Goal: Task Accomplishment & Management: Complete application form

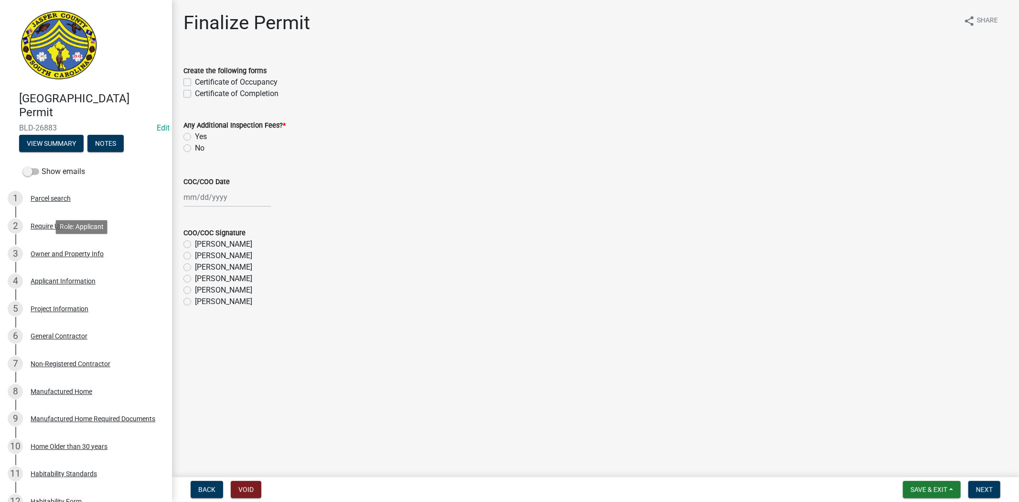
click at [64, 252] on div "Owner and Property Info" at bounding box center [67, 253] width 73 height 7
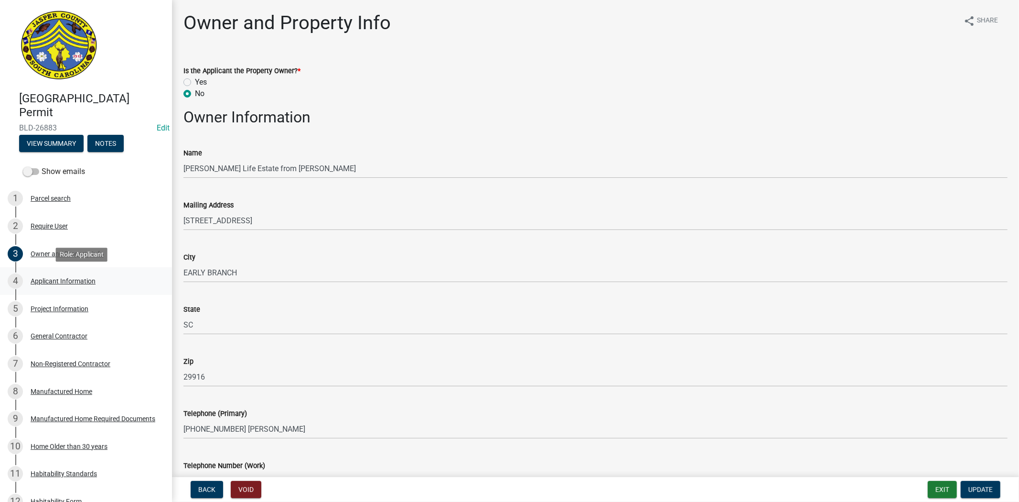
click at [57, 278] on div "Applicant Information" at bounding box center [63, 281] width 65 height 7
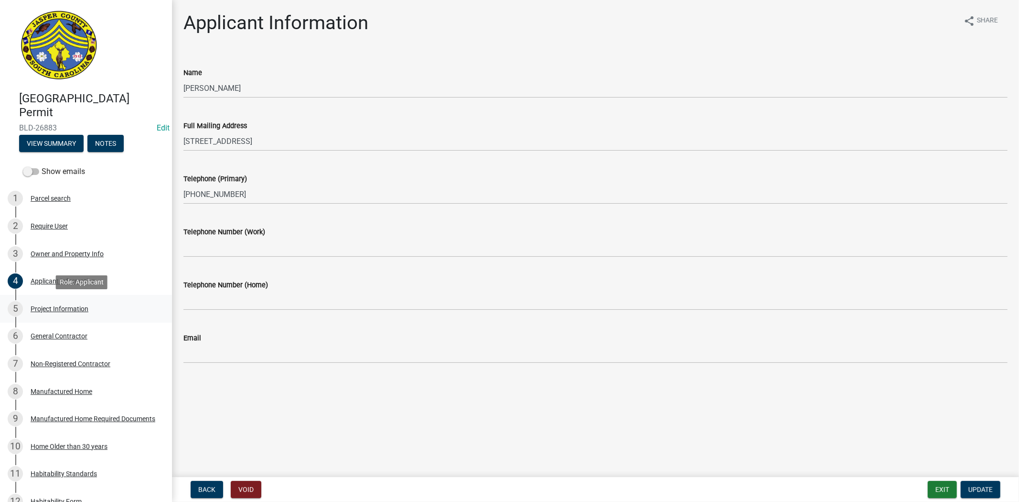
click at [50, 311] on div "Project Information" at bounding box center [60, 308] width 58 height 7
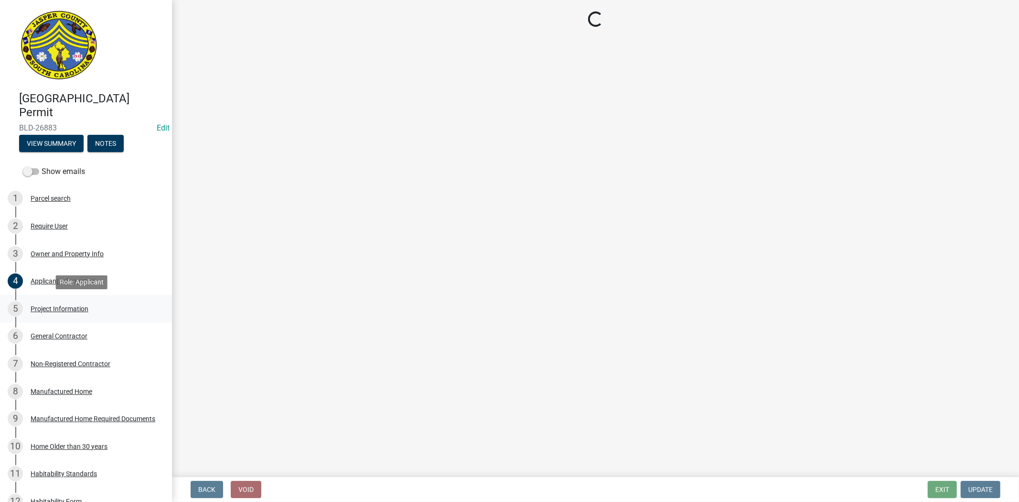
select select "ae8abcab-65b5-4c1a-8f7a-22aab3c4270e"
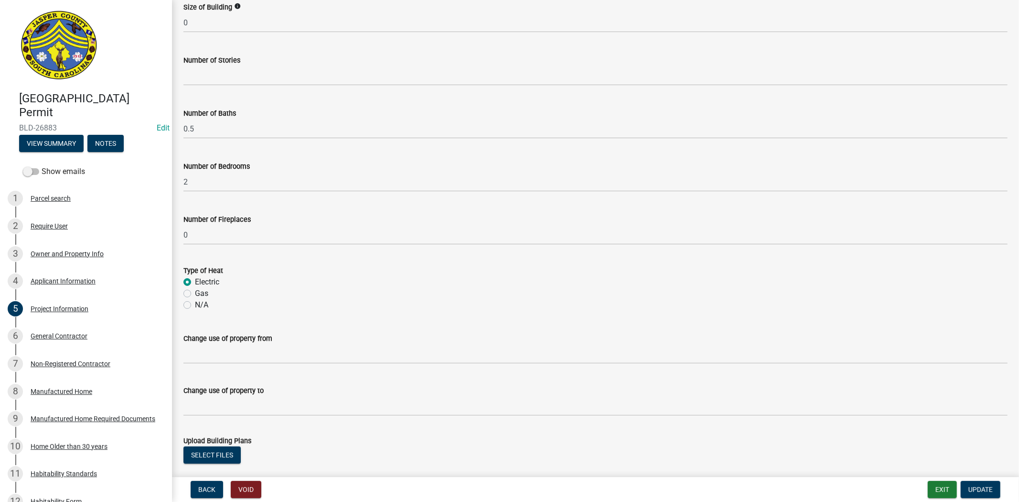
scroll to position [456, 0]
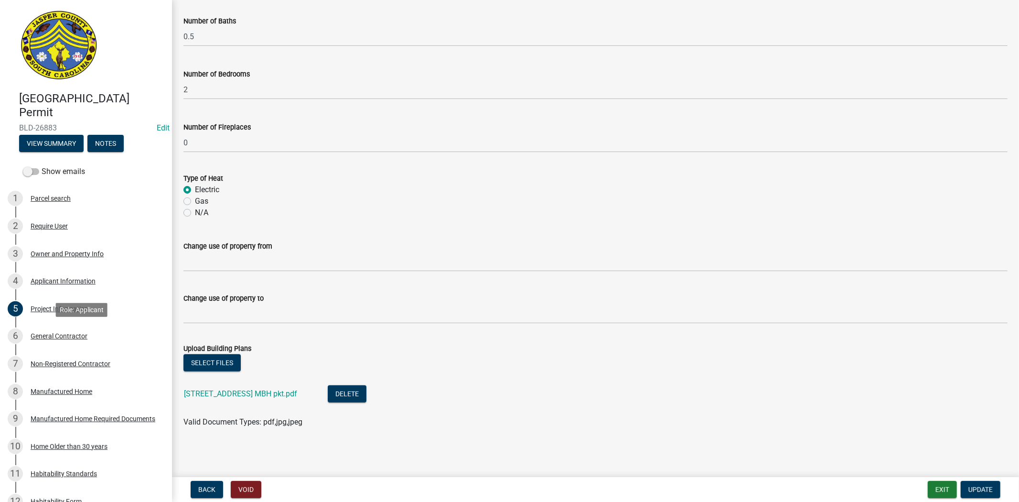
click at [68, 336] on div "General Contractor" at bounding box center [59, 335] width 57 height 7
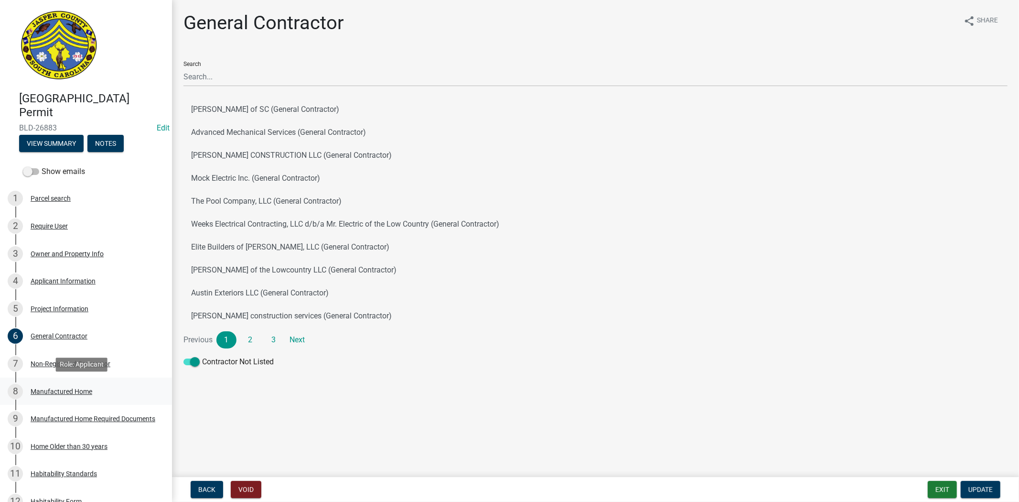
click at [60, 393] on div "Manufactured Home" at bounding box center [62, 391] width 62 height 7
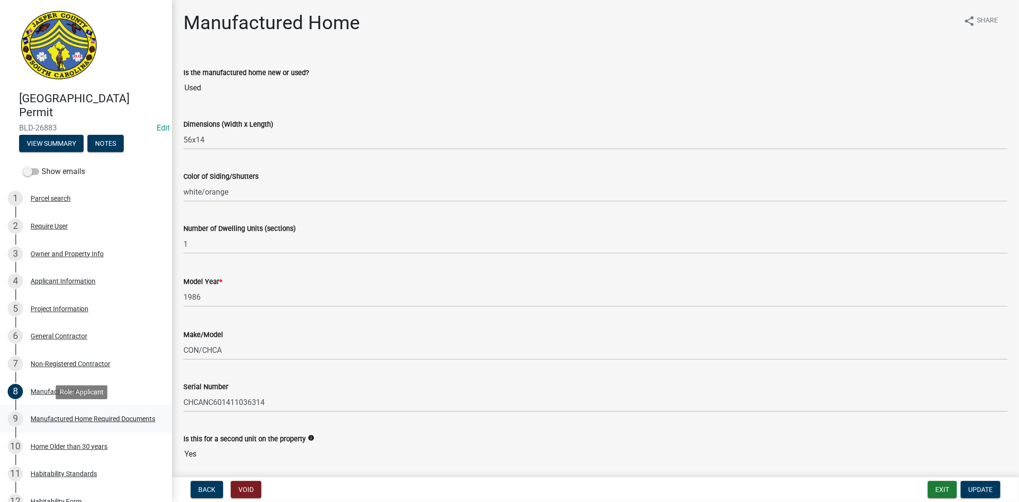
click at [46, 416] on div "Manufactured Home Required Documents" at bounding box center [93, 418] width 125 height 7
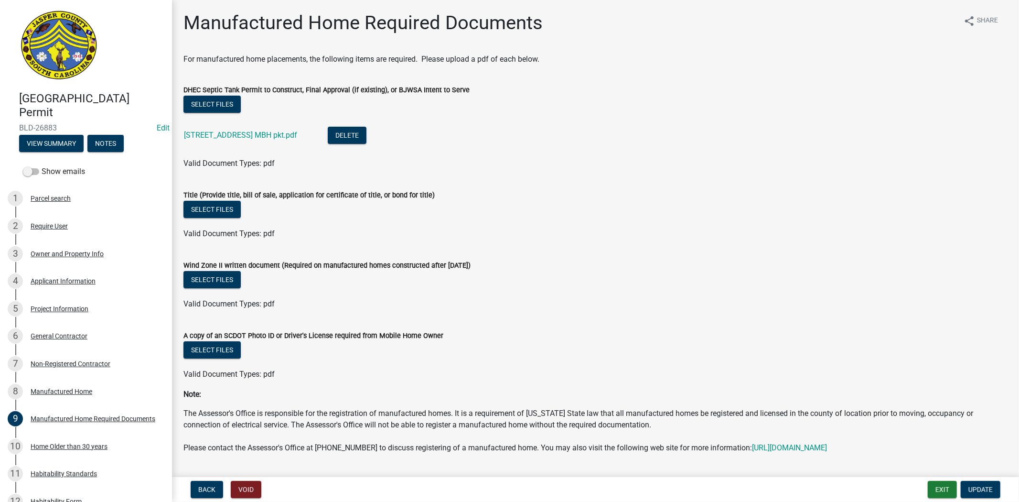
scroll to position [53, 0]
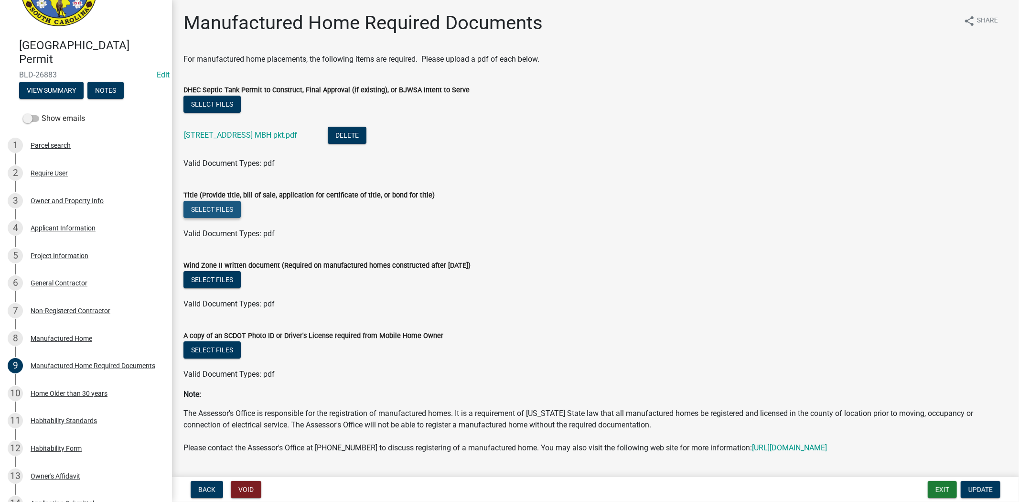
click at [193, 209] on button "Select files" at bounding box center [211, 209] width 57 height 17
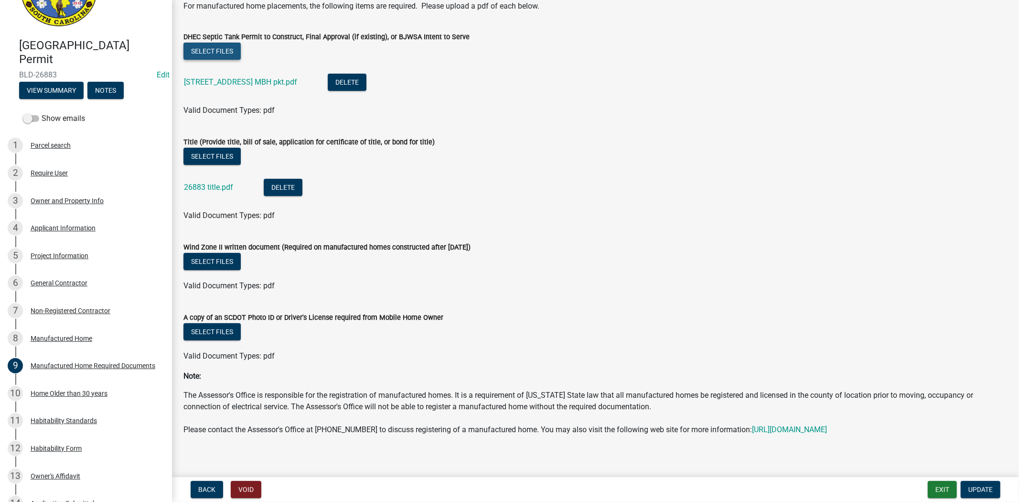
click at [221, 52] on button "Select files" at bounding box center [211, 51] width 57 height 17
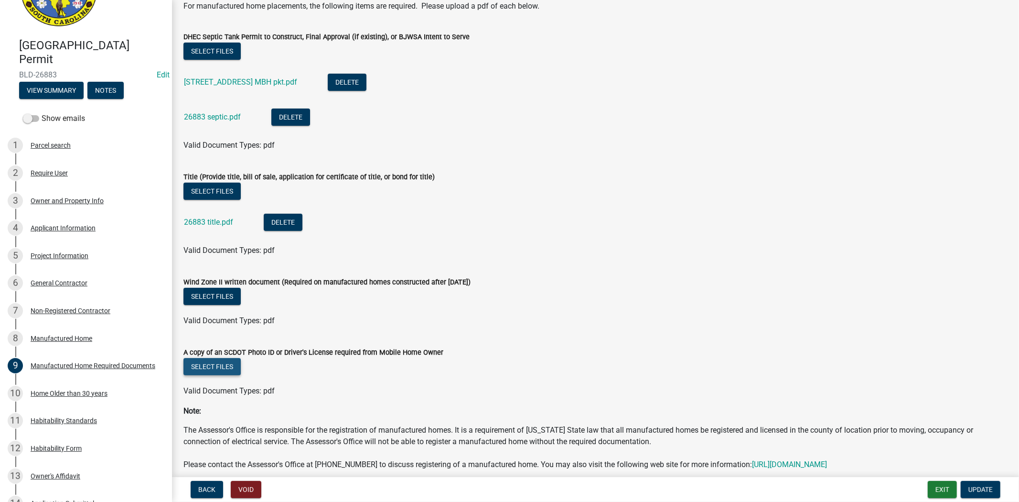
click at [225, 361] on button "Select files" at bounding box center [211, 366] width 57 height 17
click at [229, 366] on button "Select files" at bounding box center [211, 366] width 57 height 17
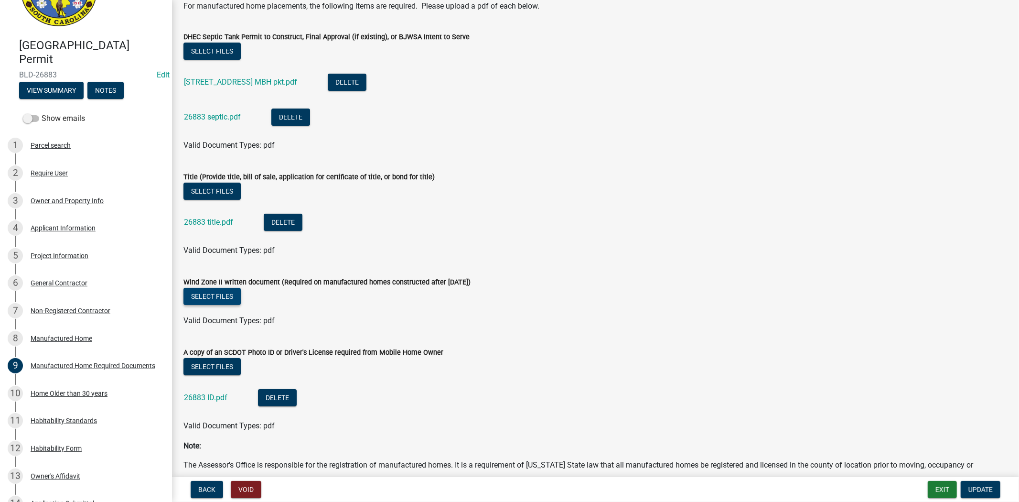
click at [210, 290] on button "Select files" at bounding box center [211, 296] width 57 height 17
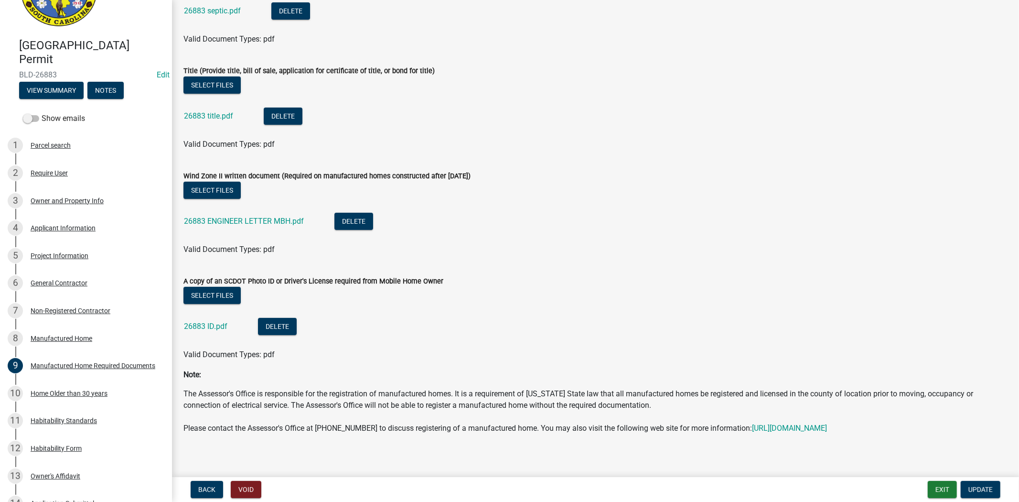
scroll to position [176, 0]
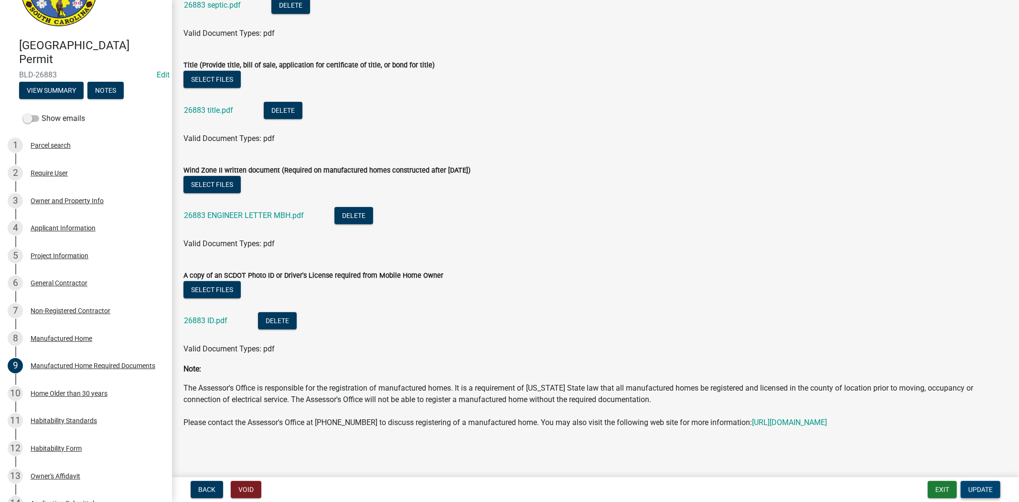
click at [973, 489] on span "Update" at bounding box center [980, 489] width 24 height 8
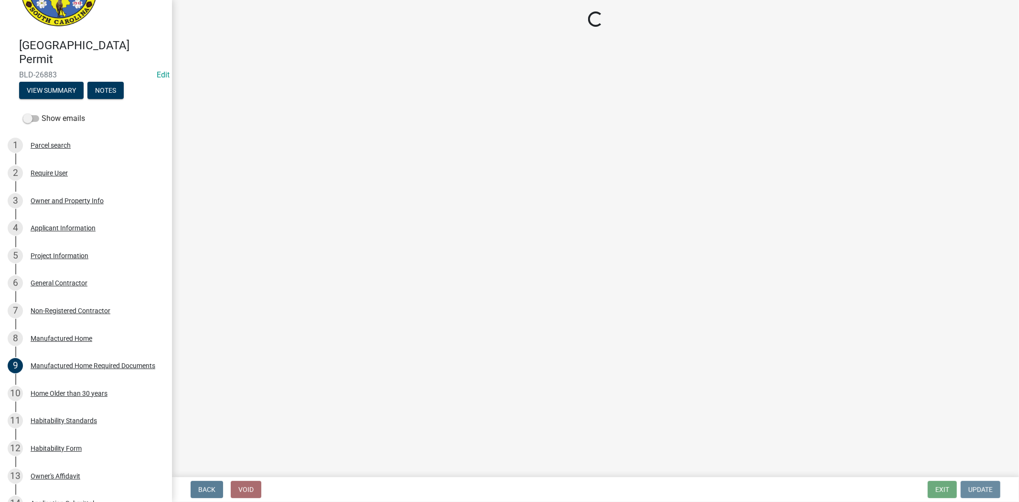
scroll to position [0, 0]
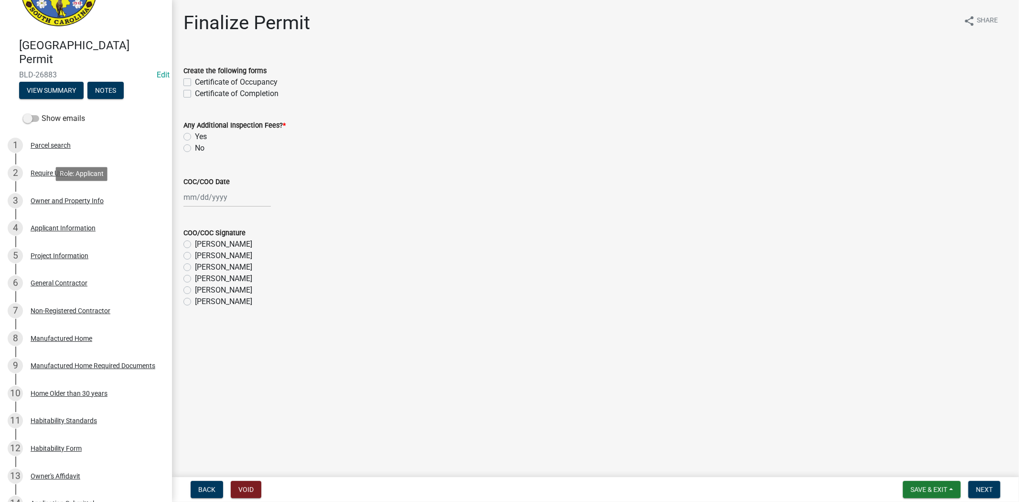
click at [58, 204] on div "3 Owner and Property Info" at bounding box center [82, 200] width 149 height 15
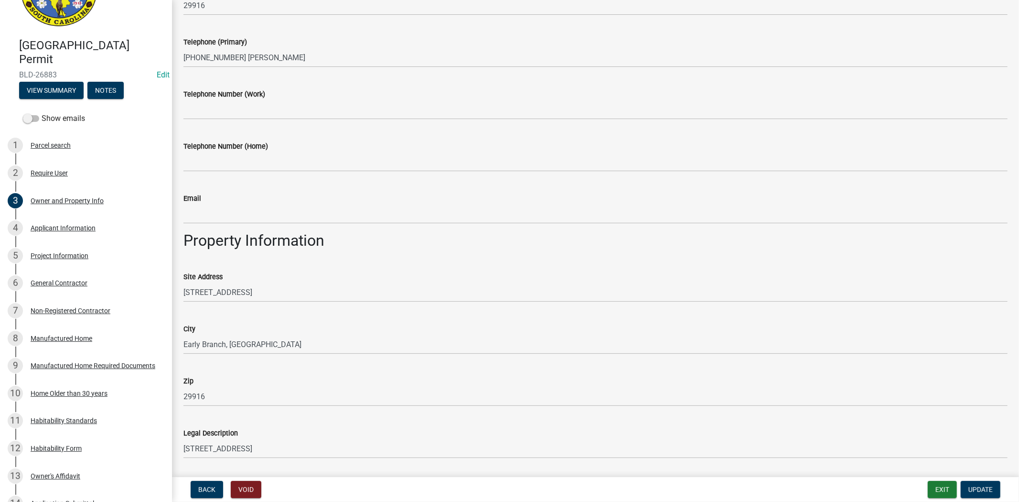
scroll to position [557, 0]
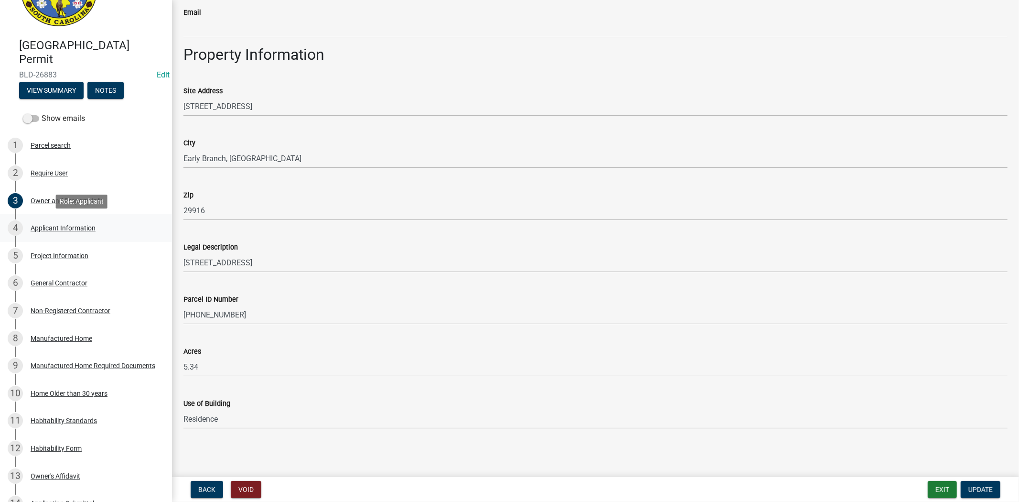
click at [63, 227] on div "Applicant Information" at bounding box center [63, 228] width 65 height 7
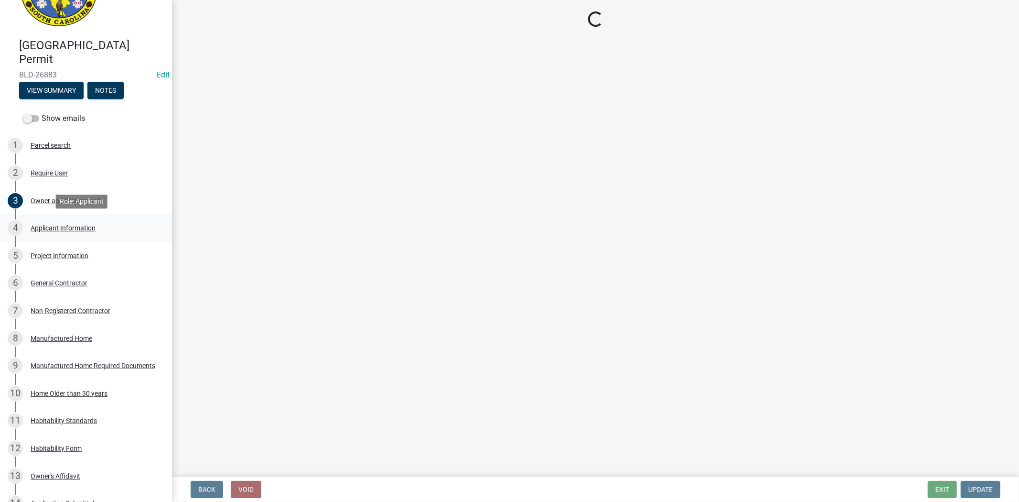
scroll to position [0, 0]
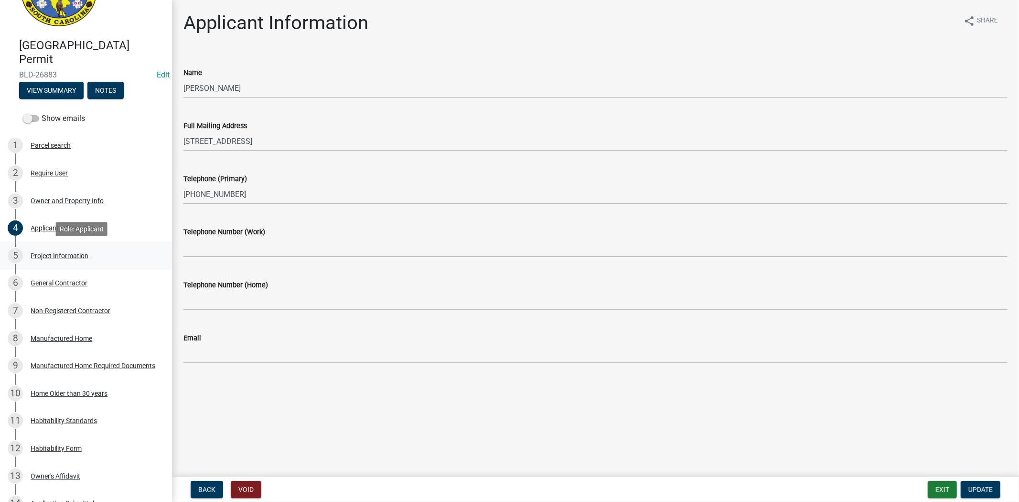
click at [51, 252] on div "Project Information" at bounding box center [60, 255] width 58 height 7
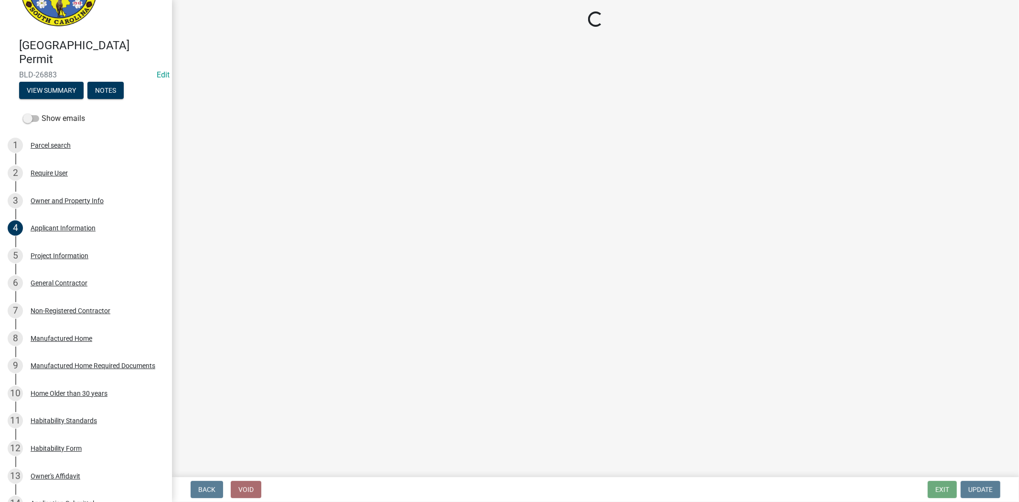
select select "ae8abcab-65b5-4c1a-8f7a-22aab3c4270e"
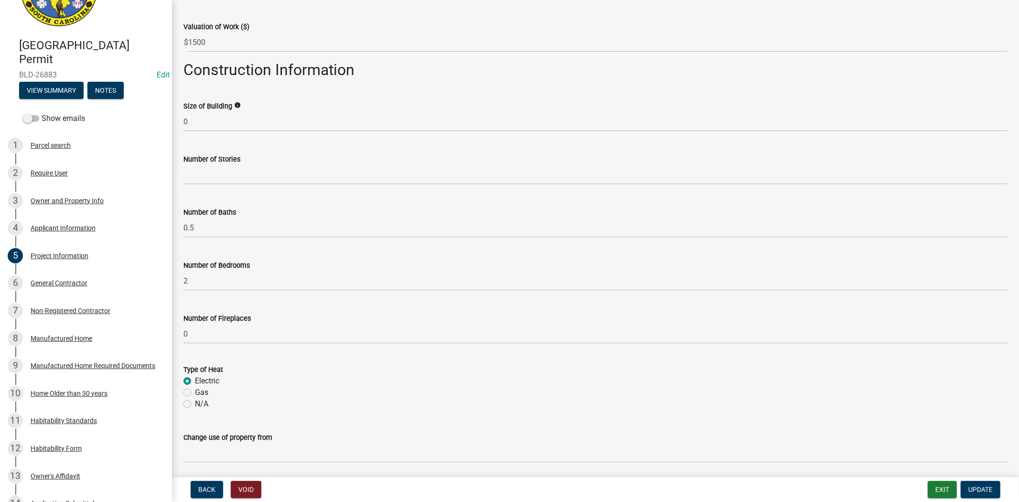
scroll to position [456, 0]
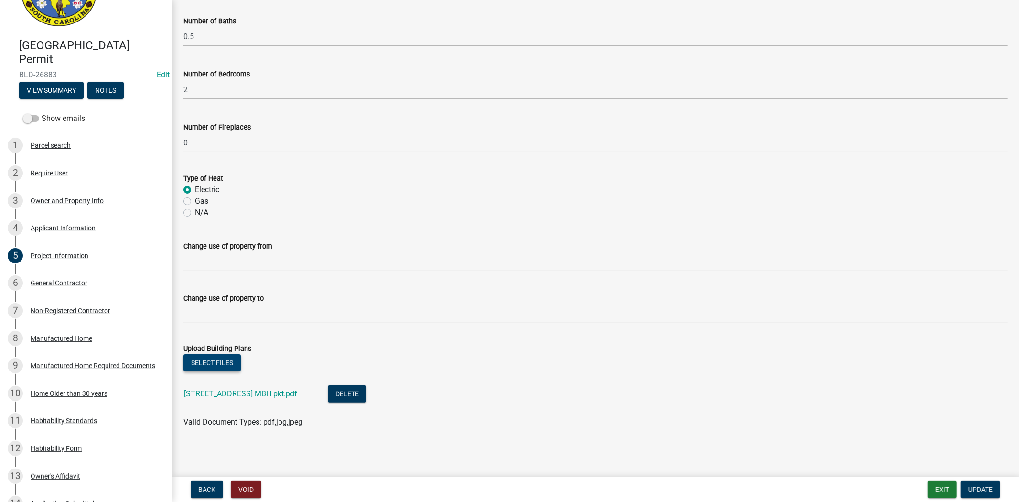
click at [225, 359] on button "Select files" at bounding box center [211, 362] width 57 height 17
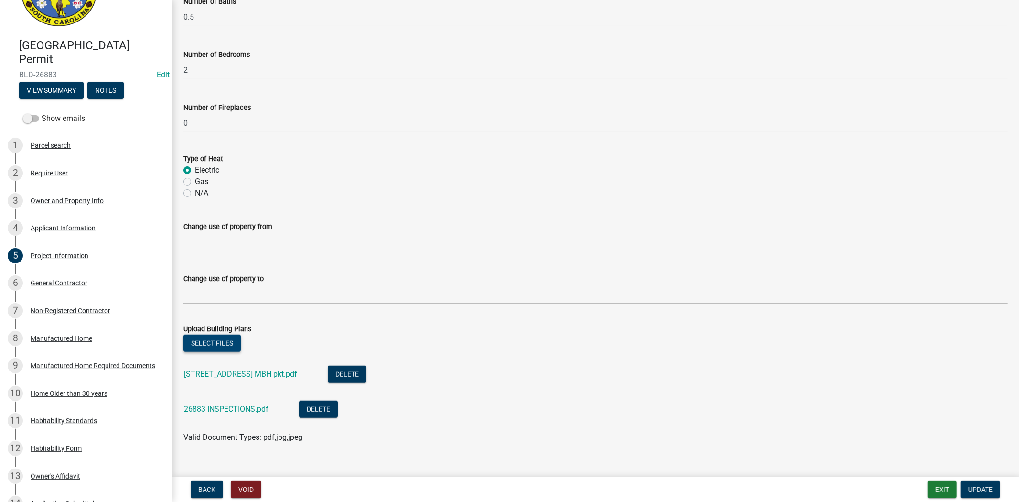
scroll to position [491, 0]
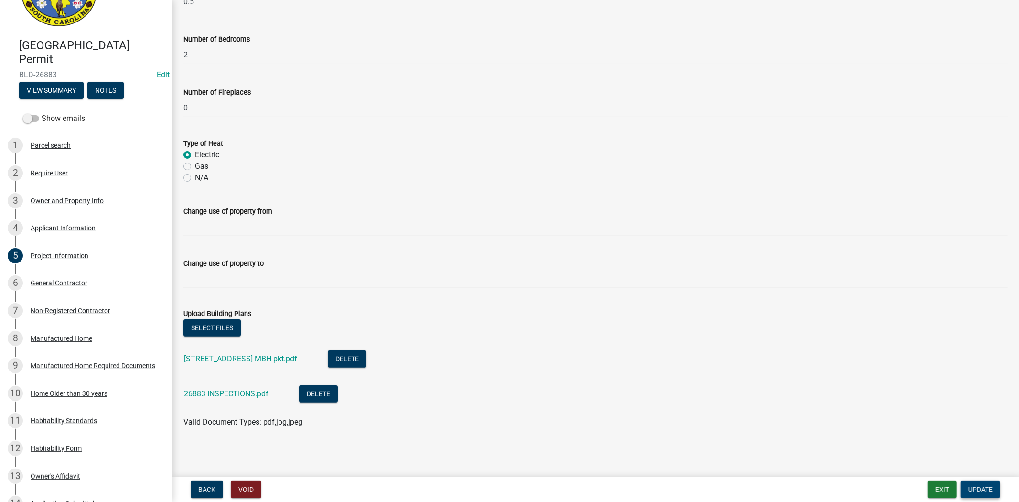
click at [985, 485] on span "Update" at bounding box center [980, 489] width 24 height 8
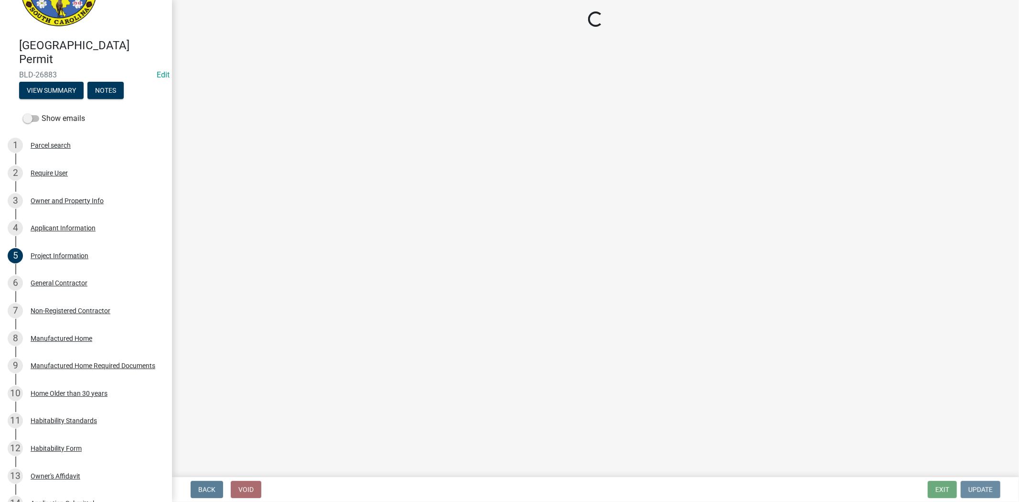
scroll to position [0, 0]
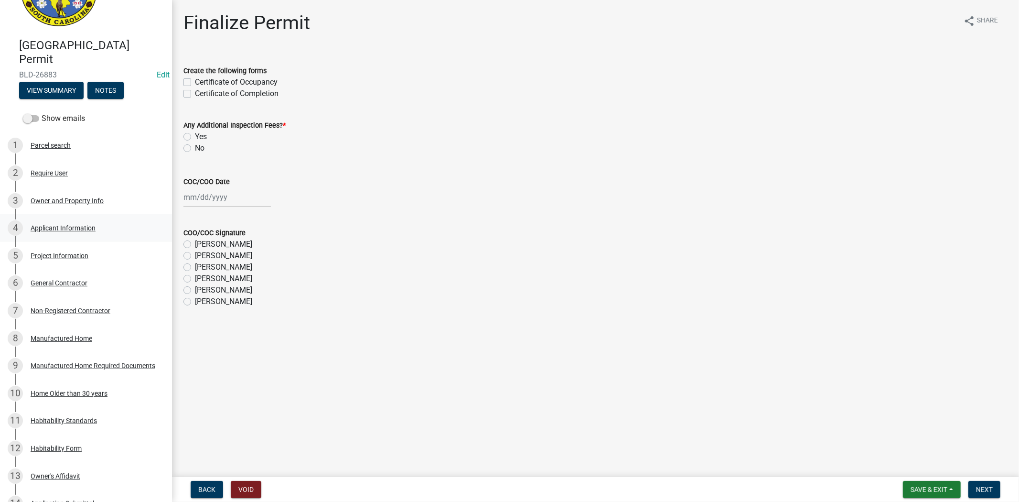
click at [83, 231] on div "4 Applicant Information" at bounding box center [82, 227] width 149 height 15
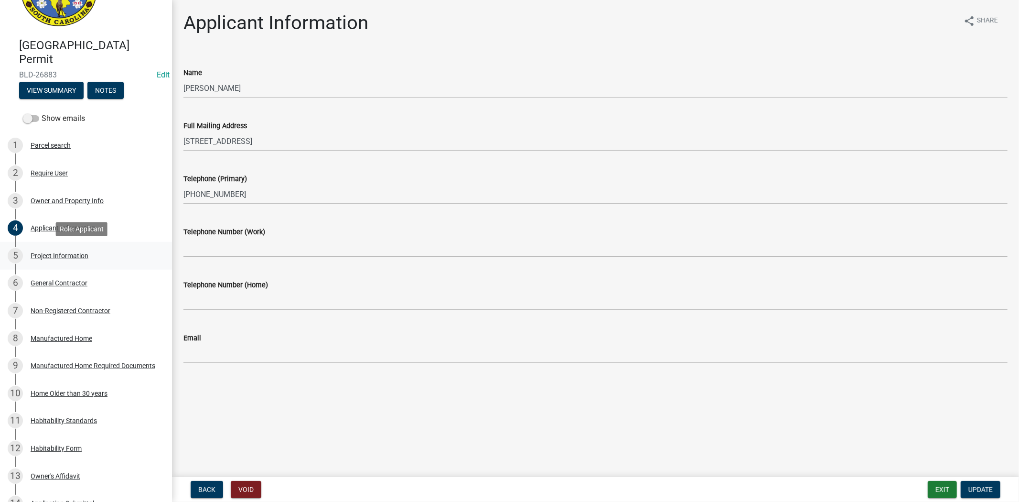
click at [69, 256] on div "Project Information" at bounding box center [60, 255] width 58 height 7
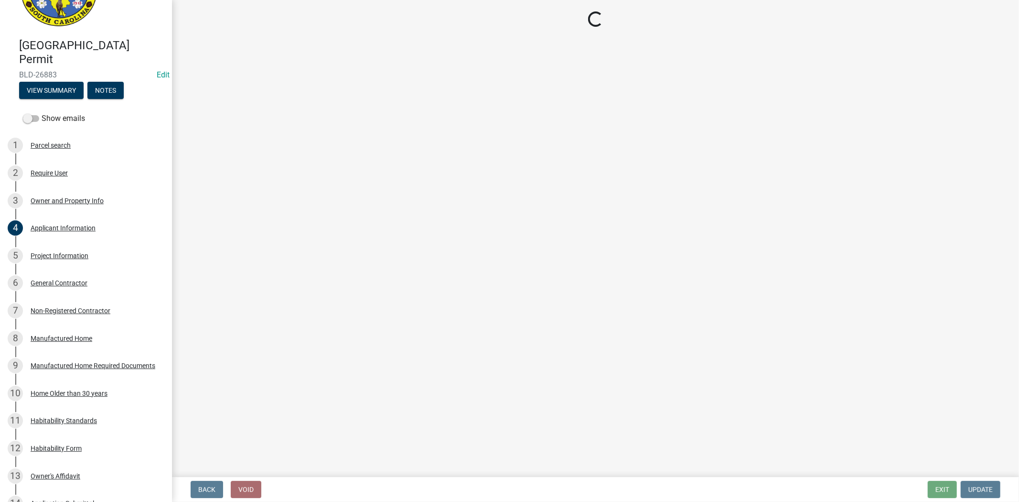
select select "ae8abcab-65b5-4c1a-8f7a-22aab3c4270e"
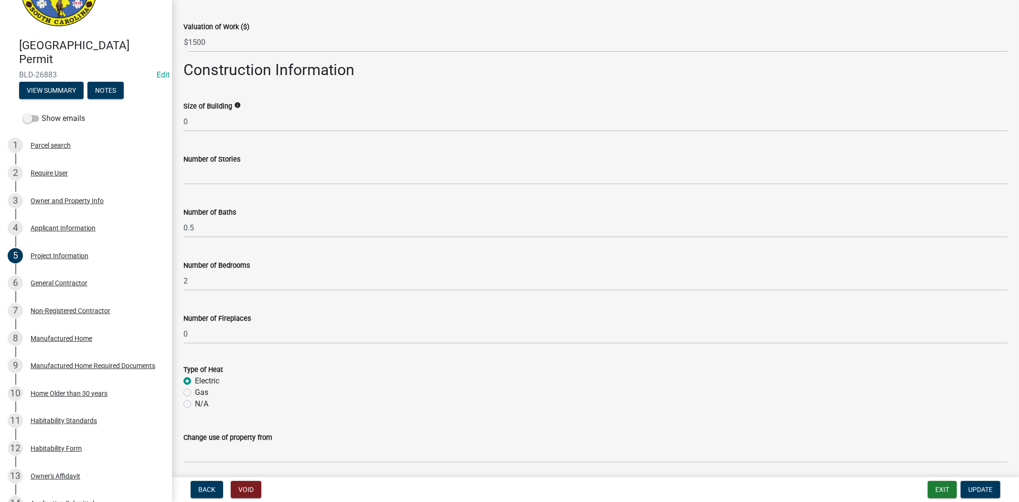
scroll to position [491, 0]
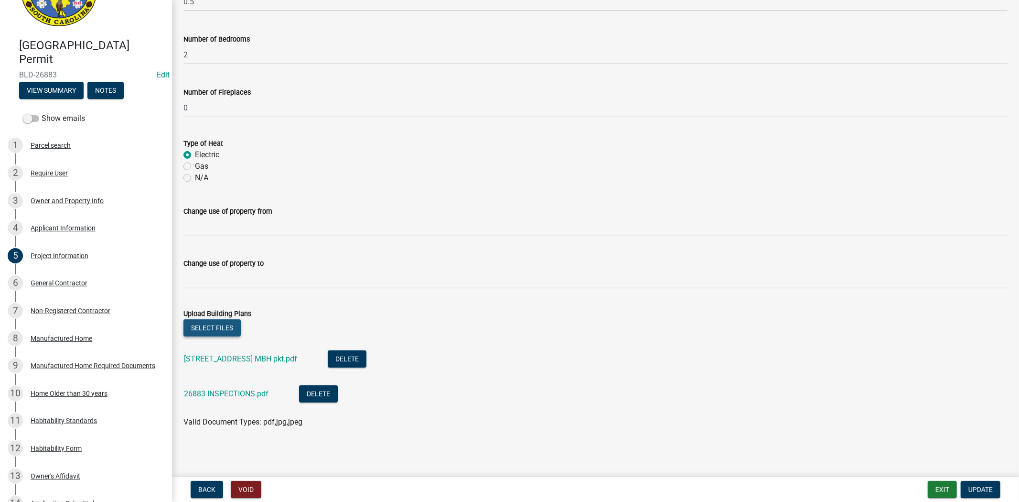
click at [217, 331] on button "Select files" at bounding box center [211, 327] width 57 height 17
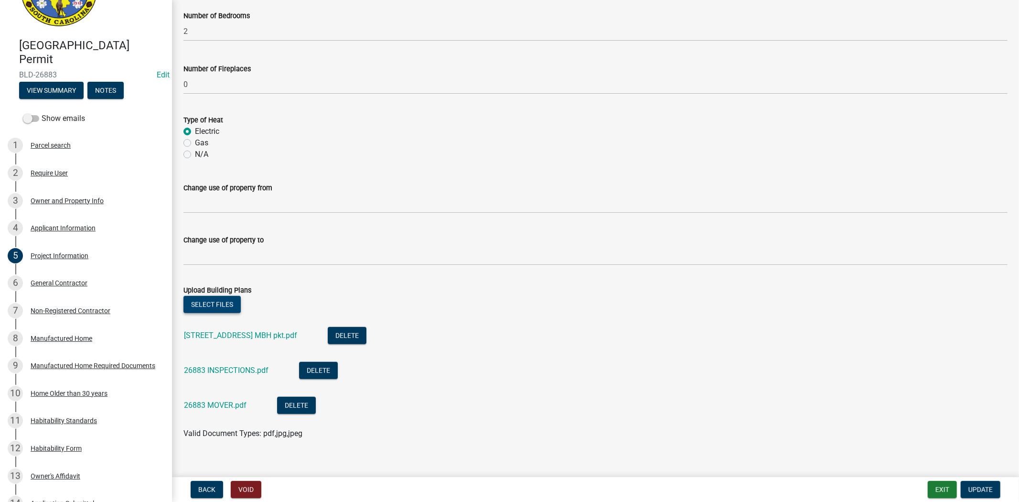
scroll to position [526, 0]
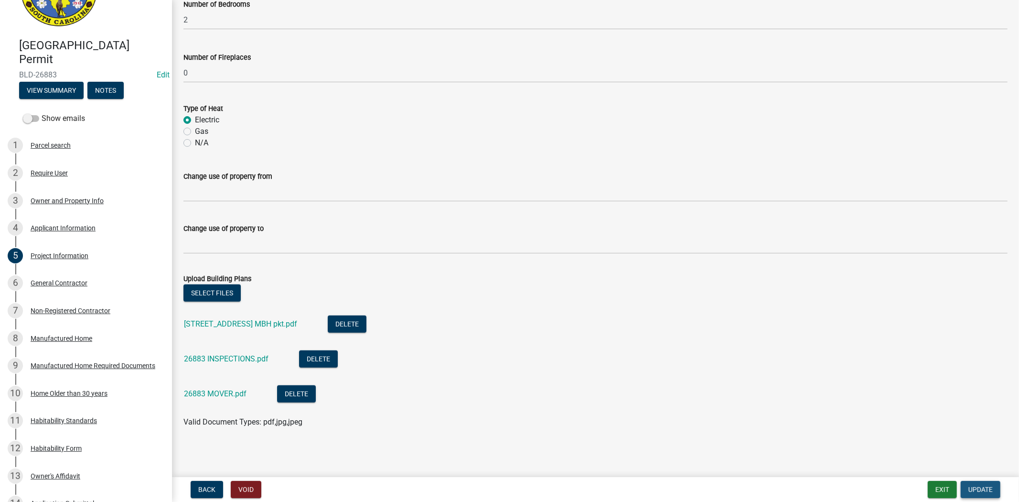
click at [999, 485] on button "Update" at bounding box center [981, 489] width 40 height 17
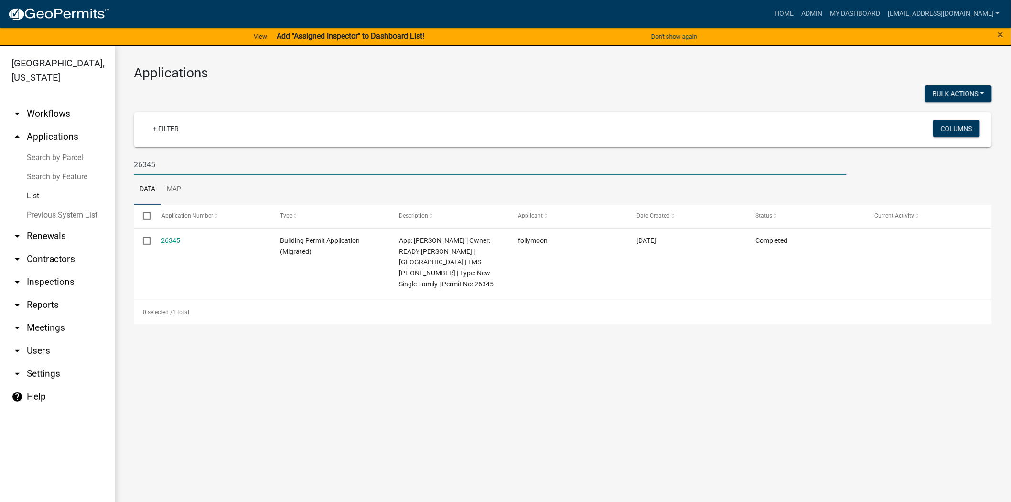
drag, startPoint x: 164, startPoint y: 163, endPoint x: 98, endPoint y: 169, distance: 66.7
click at [98, 169] on div "Jasper County, South Carolina arrow_drop_down Workflows List arrow_drop_up Appl…" at bounding box center [505, 279] width 1011 height 467
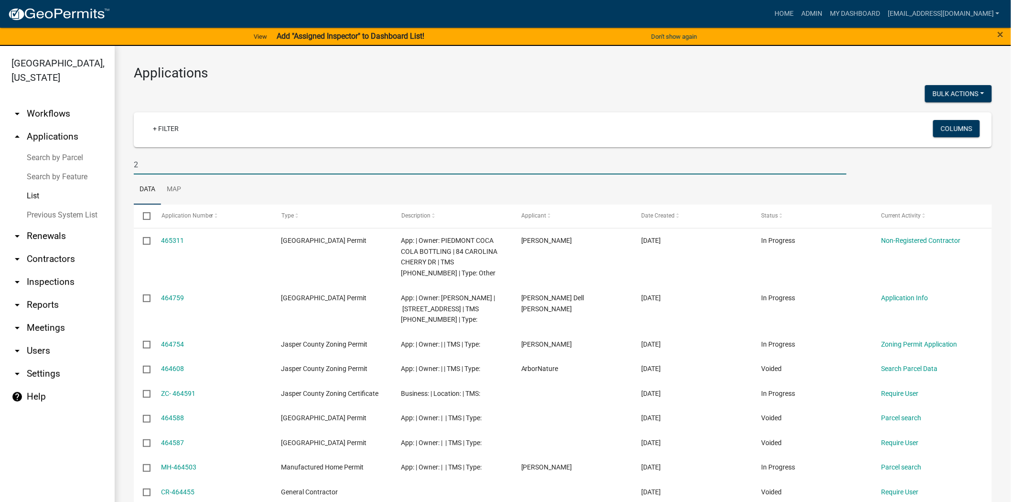
type input "2"
click at [29, 197] on link "List" at bounding box center [57, 195] width 115 height 19
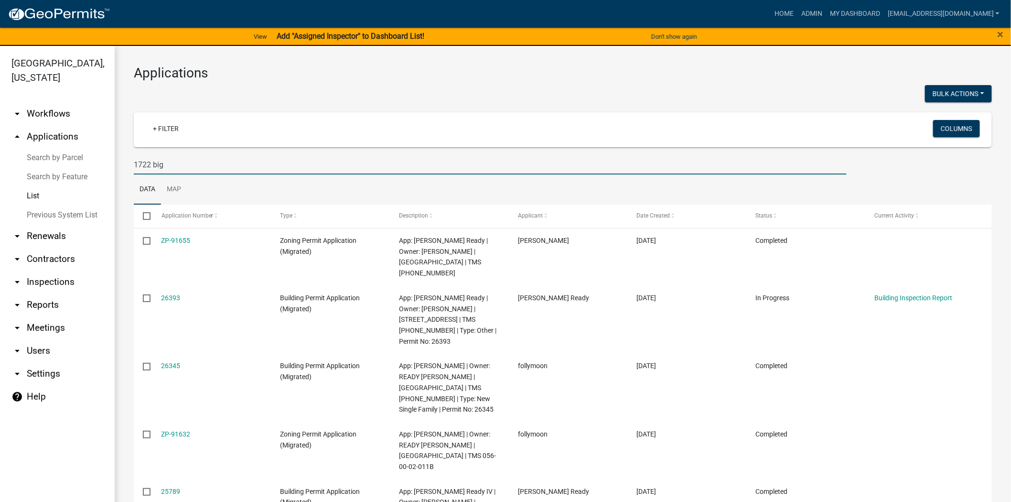
click at [304, 173] on input "1722 big" at bounding box center [490, 165] width 713 height 20
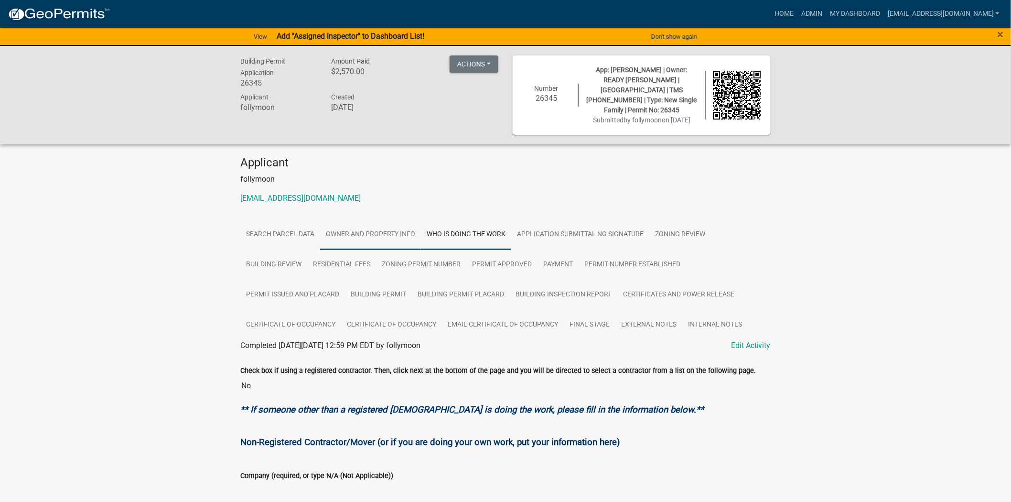
click at [354, 234] on link "Owner and Property Info" at bounding box center [370, 234] width 101 height 31
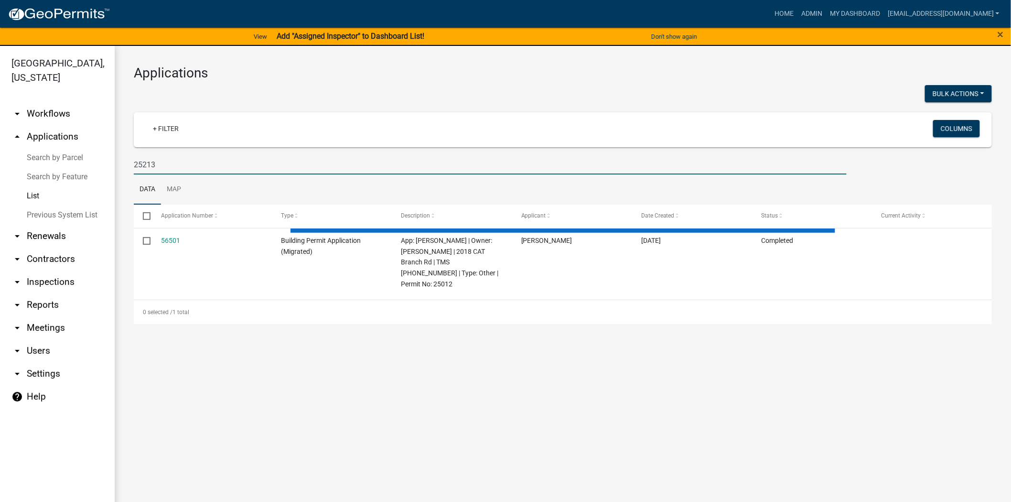
type input "25213"
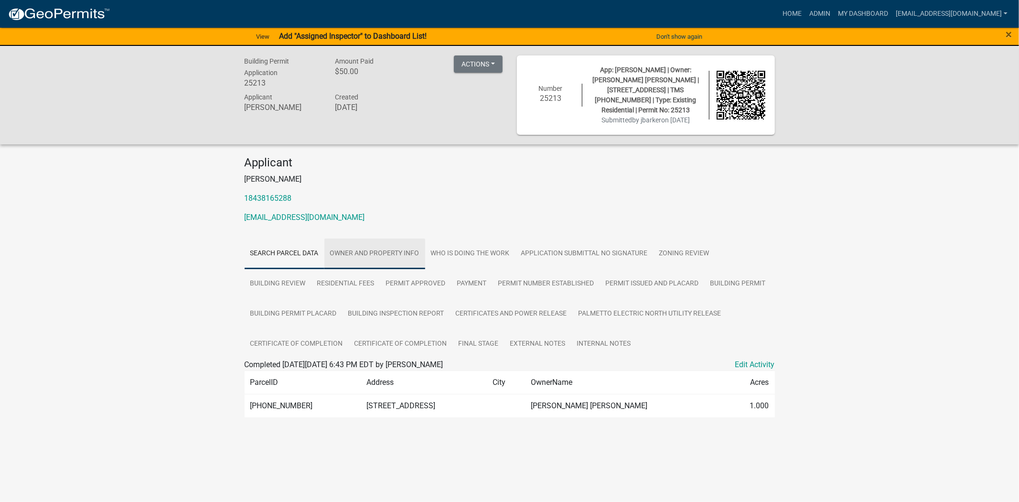
click at [401, 252] on link "Owner and Property Info" at bounding box center [374, 253] width 101 height 31
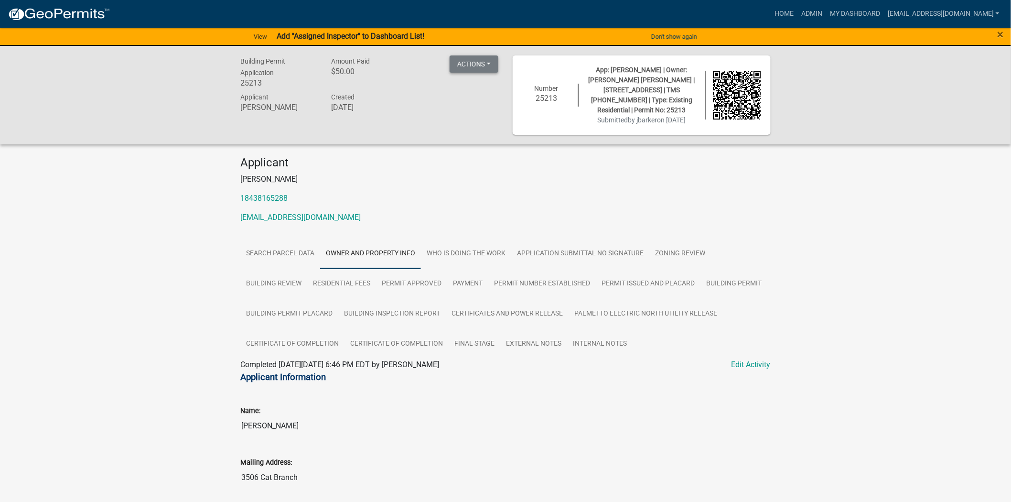
click at [483, 61] on button "Actions" at bounding box center [474, 63] width 49 height 17
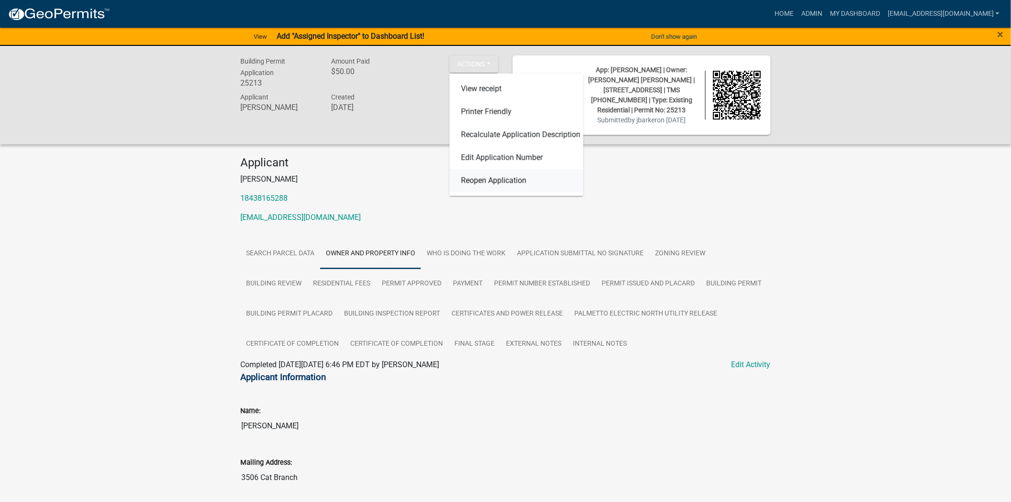
click at [488, 183] on link "Reopen Application" at bounding box center [517, 180] width 134 height 23
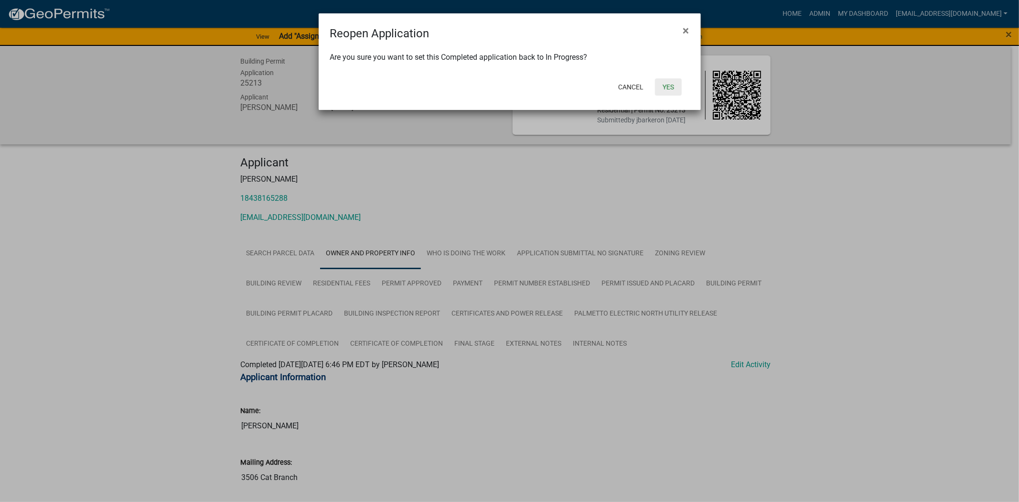
click at [665, 85] on button "Yes" at bounding box center [668, 86] width 27 height 17
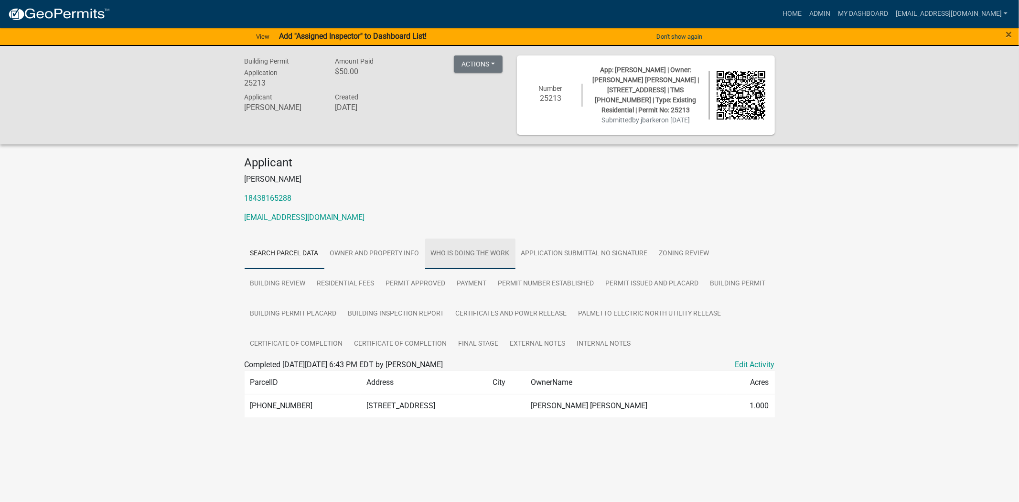
click at [441, 252] on link "Who is Doing the Work" at bounding box center [470, 253] width 90 height 31
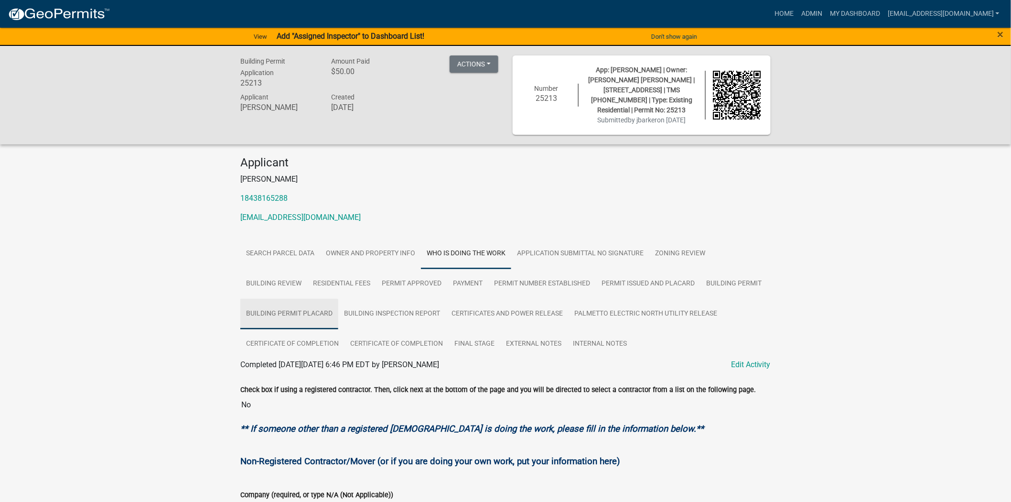
click at [280, 316] on link "Building Permit Placard" at bounding box center [289, 314] width 98 height 31
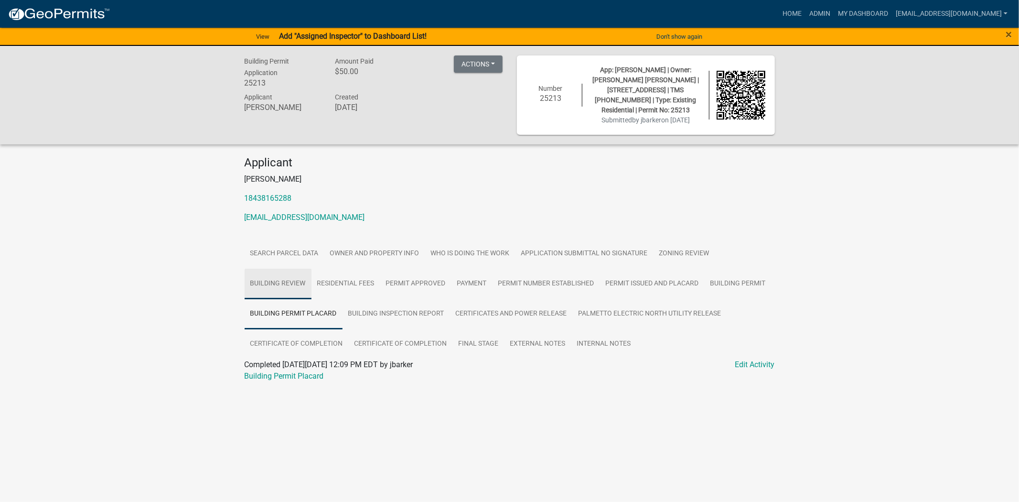
click at [288, 287] on link "Building Review" at bounding box center [278, 283] width 67 height 31
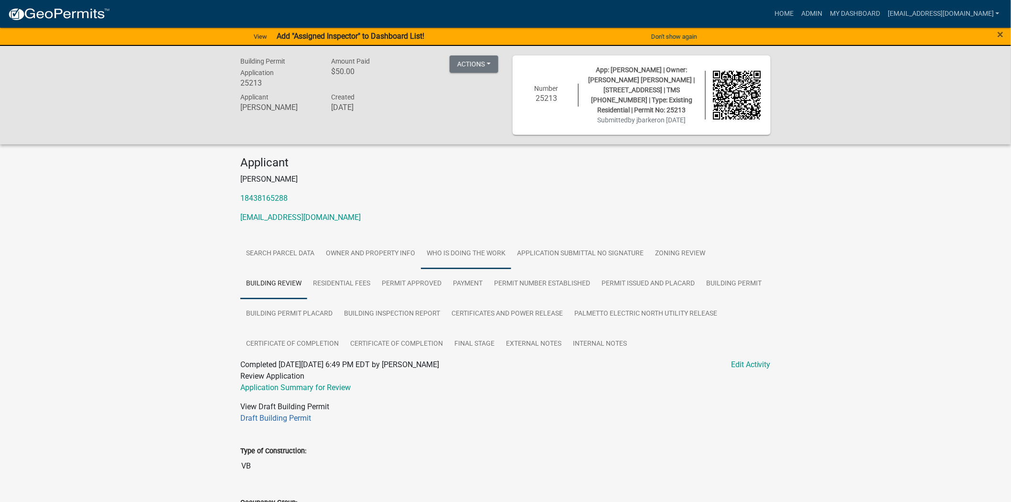
click at [470, 262] on link "Who is Doing the Work" at bounding box center [466, 253] width 90 height 31
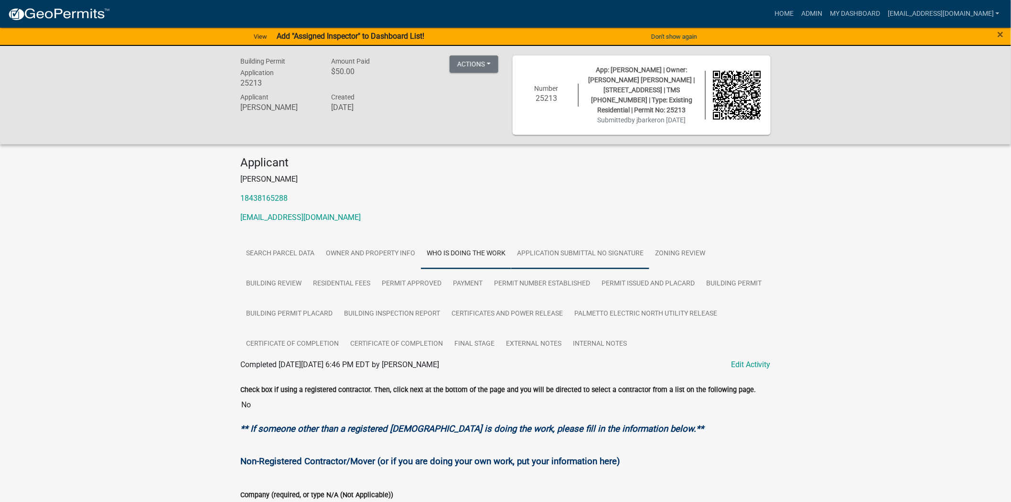
click at [598, 252] on link "Application Submittal no signature" at bounding box center [580, 253] width 138 height 31
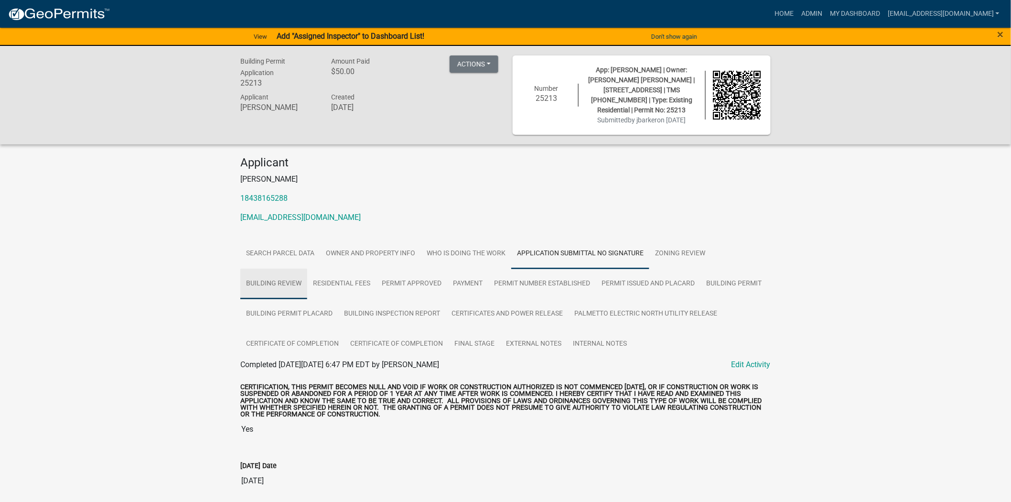
click at [260, 289] on link "Building Review" at bounding box center [273, 283] width 67 height 31
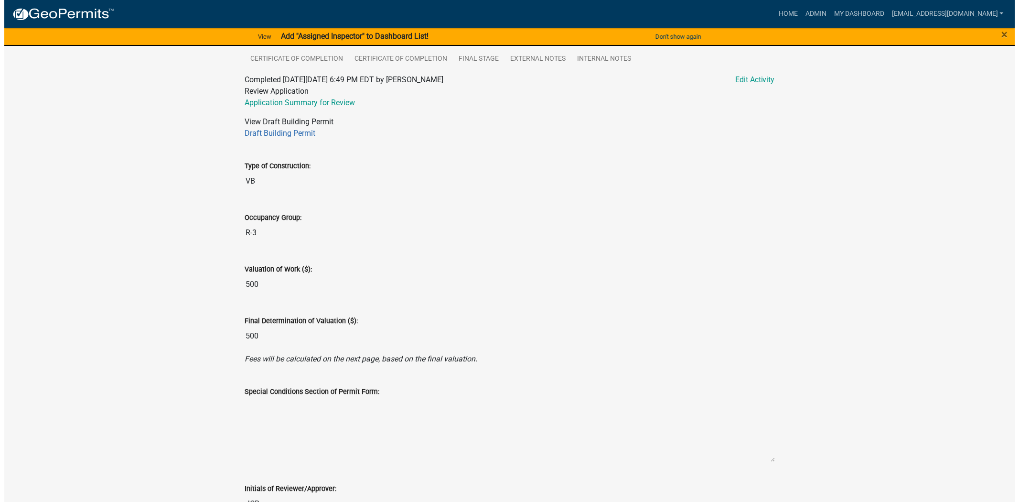
scroll to position [126, 0]
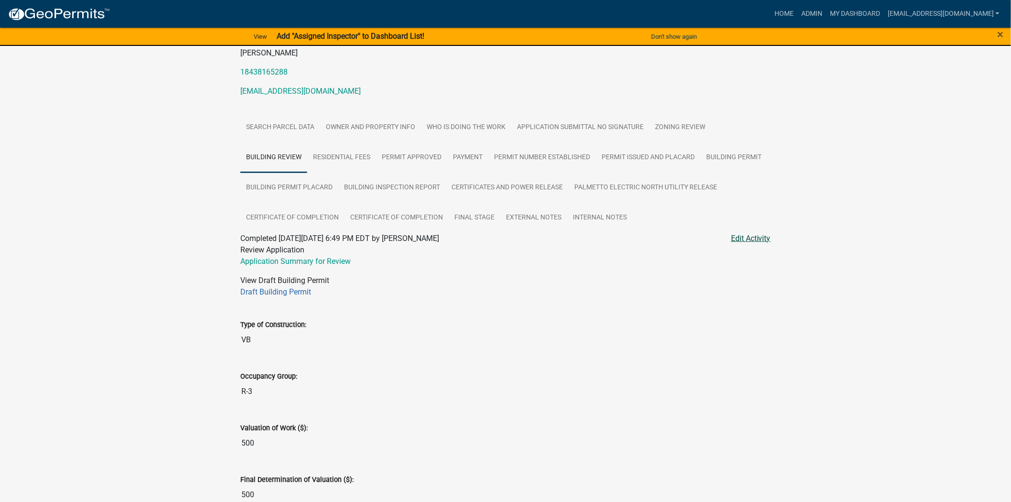
click at [732, 240] on link "Edit Activity" at bounding box center [751, 238] width 40 height 11
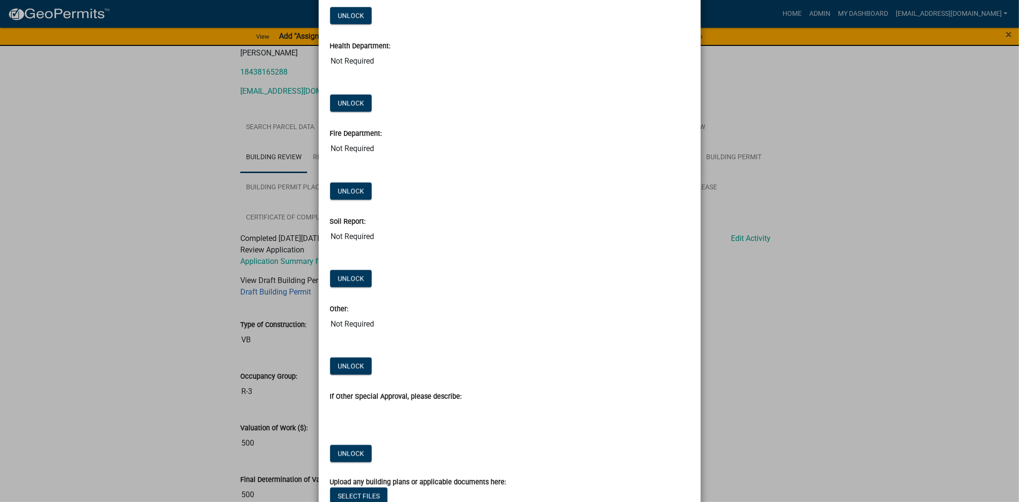
scroll to position [1027, 0]
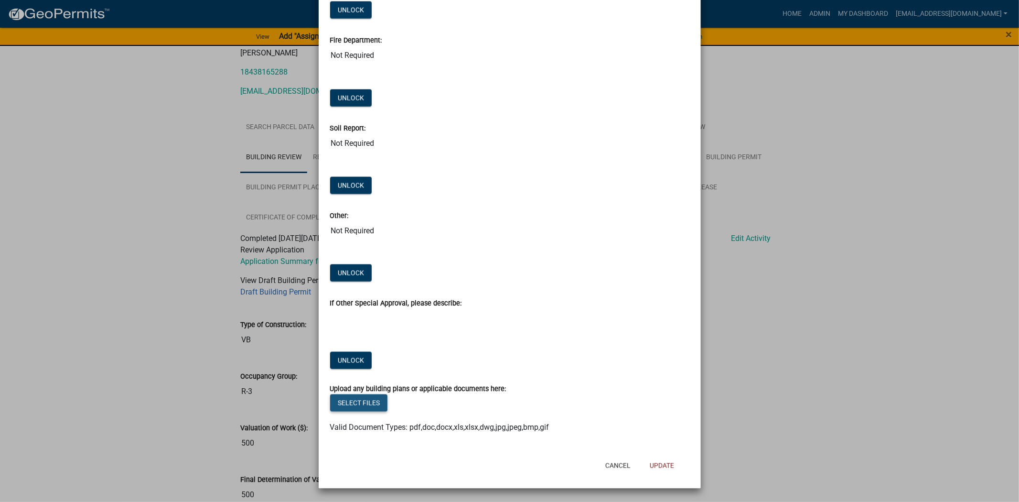
click at [362, 402] on button "Select files" at bounding box center [358, 402] width 57 height 17
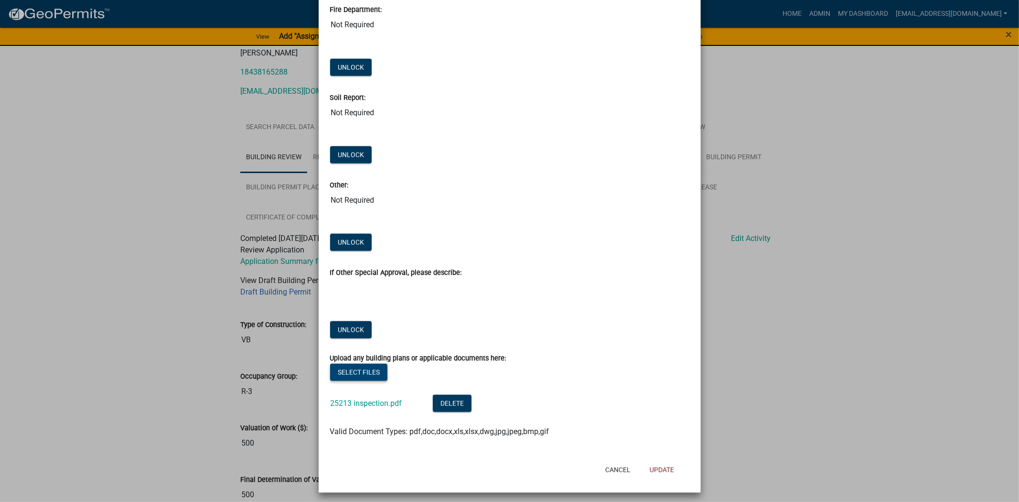
scroll to position [1062, 0]
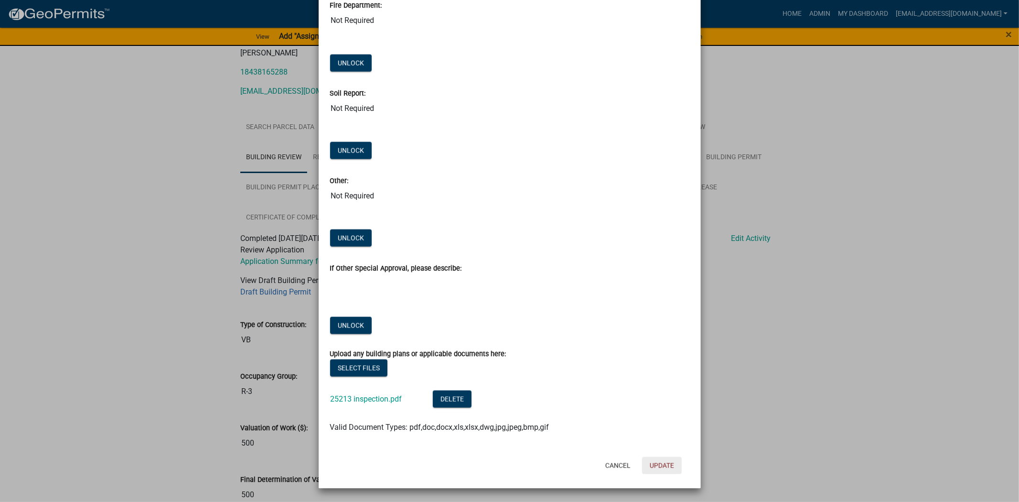
click at [665, 470] on button "Update" at bounding box center [662, 465] width 40 height 17
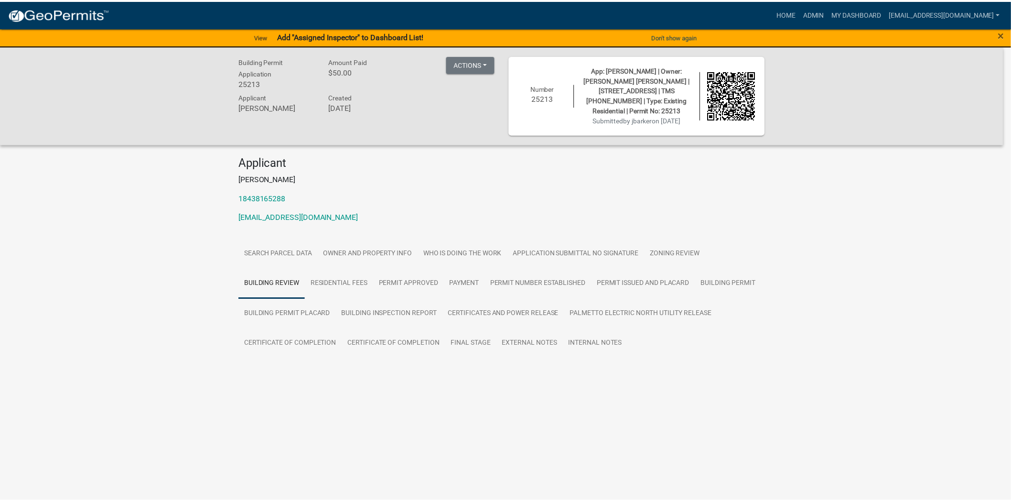
scroll to position [0, 0]
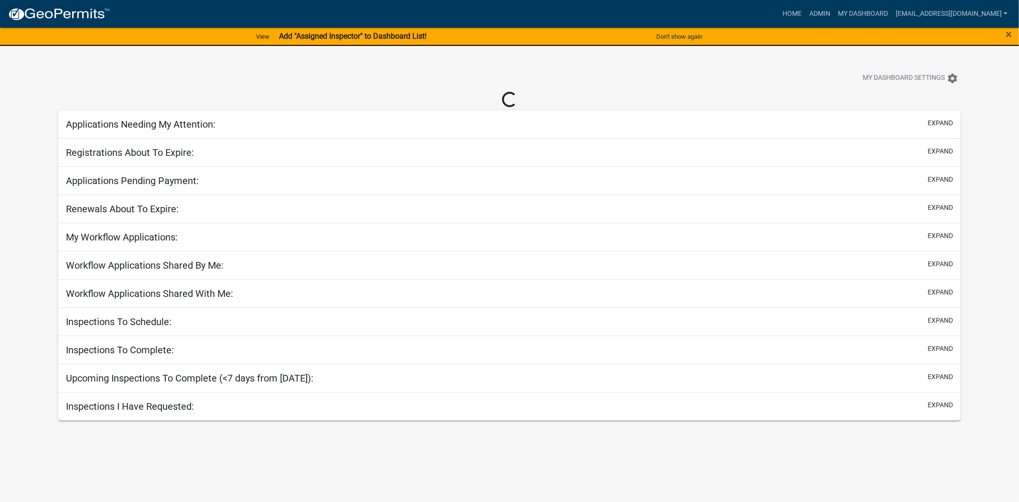
click at [1010, 34] on div "× Close" at bounding box center [976, 37] width 85 height 20
click at [1009, 34] on span "×" at bounding box center [1009, 34] width 6 height 13
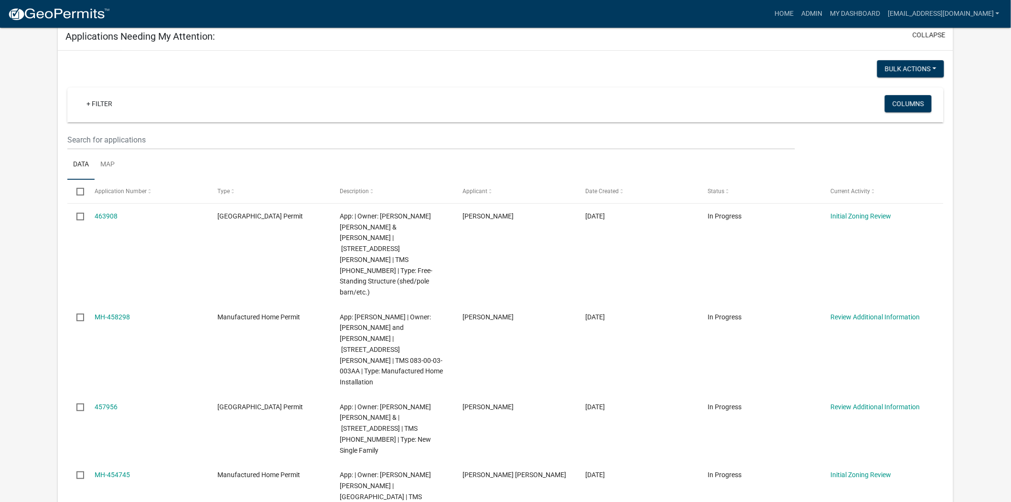
scroll to position [106, 0]
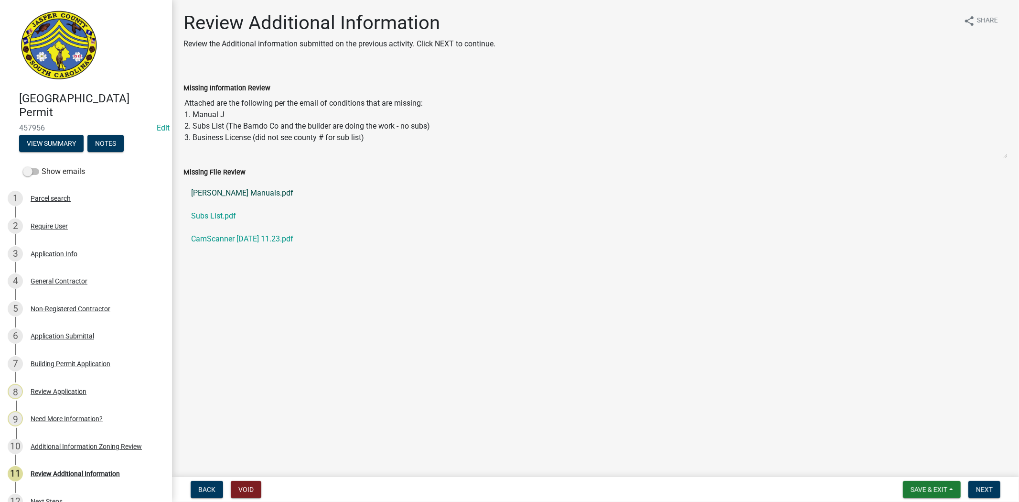
click at [224, 192] on link "[PERSON_NAME] Manuals.pdf" at bounding box center [595, 193] width 824 height 23
click at [213, 214] on link "Subs List.pdf" at bounding box center [595, 215] width 824 height 23
click at [246, 238] on link "CamScanner [DATE] 11.23.pdf" at bounding box center [595, 238] width 824 height 23
click at [231, 189] on link "Poston Manuals.pdf" at bounding box center [595, 193] width 824 height 23
click at [991, 487] on span "Next" at bounding box center [984, 489] width 17 height 8
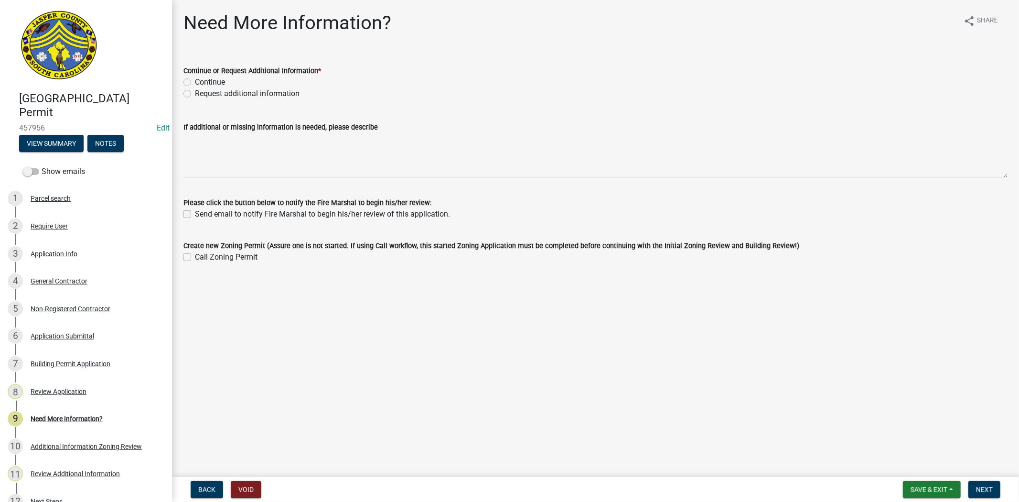
click at [195, 92] on label "Request additional information" at bounding box center [247, 93] width 105 height 11
click at [195, 92] on input "Request additional information" at bounding box center [198, 91] width 6 height 6
radio input "true"
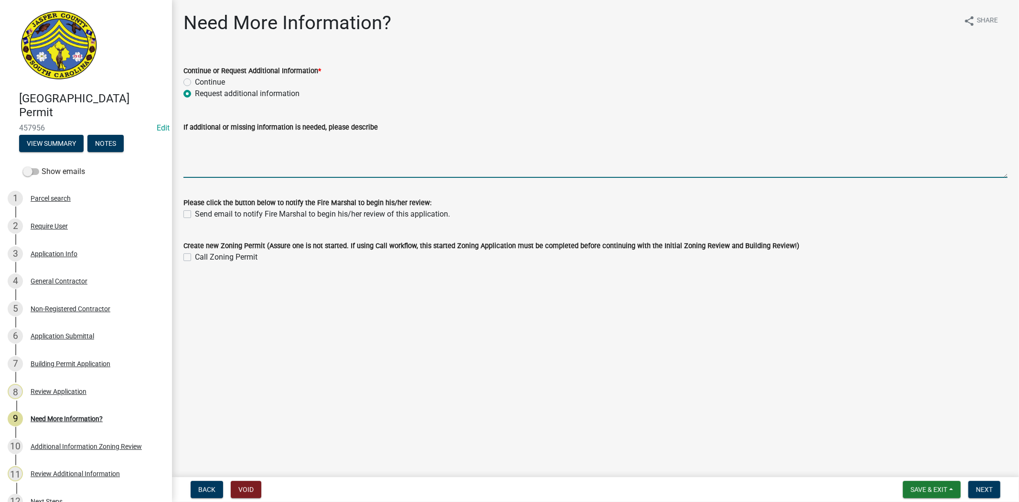
click at [199, 153] on textarea "If additional or missing information is needed, please describe" at bounding box center [595, 155] width 824 height 45
click at [274, 158] on textarea "Thank you, permit has been updated. Ross Ledford" at bounding box center [595, 155] width 824 height 45
drag, startPoint x: 207, startPoint y: 147, endPoint x: 196, endPoint y: 149, distance: 11.2
click at [196, 149] on textarea "Thank you, permit has been updated. We will need a copy of Ross Ledford's Jaspe…" at bounding box center [595, 155] width 824 height 45
type textarea "Thank you, permit has been updated. We also need a copy of Ross Ledford's Jaspe…"
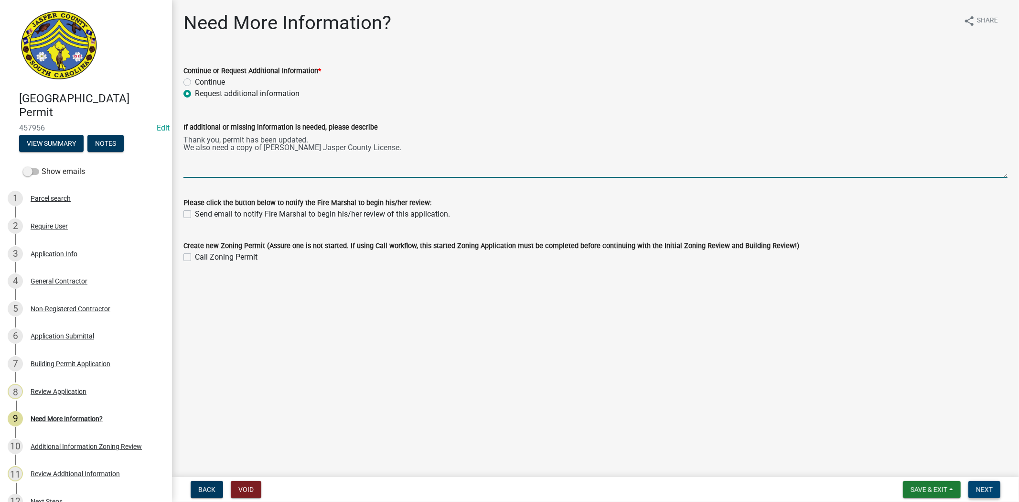
click at [985, 485] on span "Next" at bounding box center [984, 489] width 17 height 8
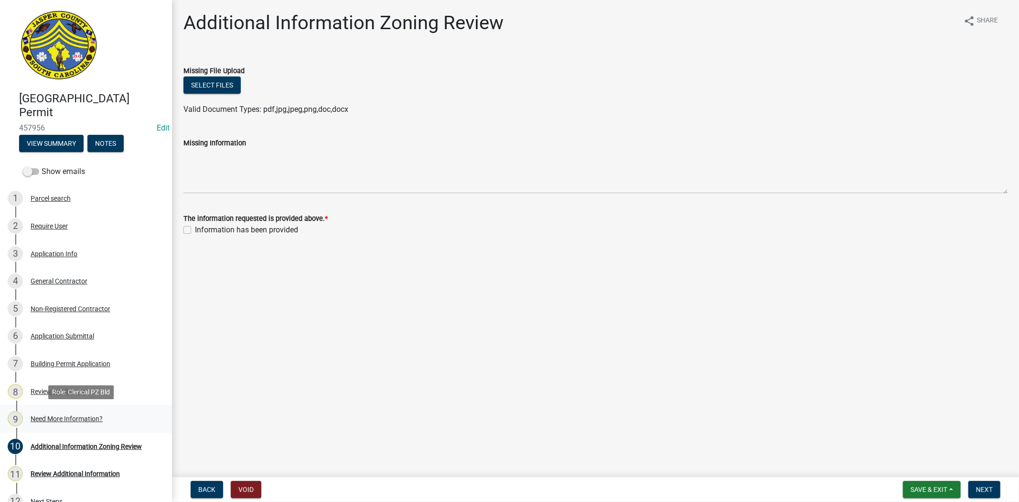
click at [84, 418] on div "Need More Information?" at bounding box center [67, 418] width 72 height 7
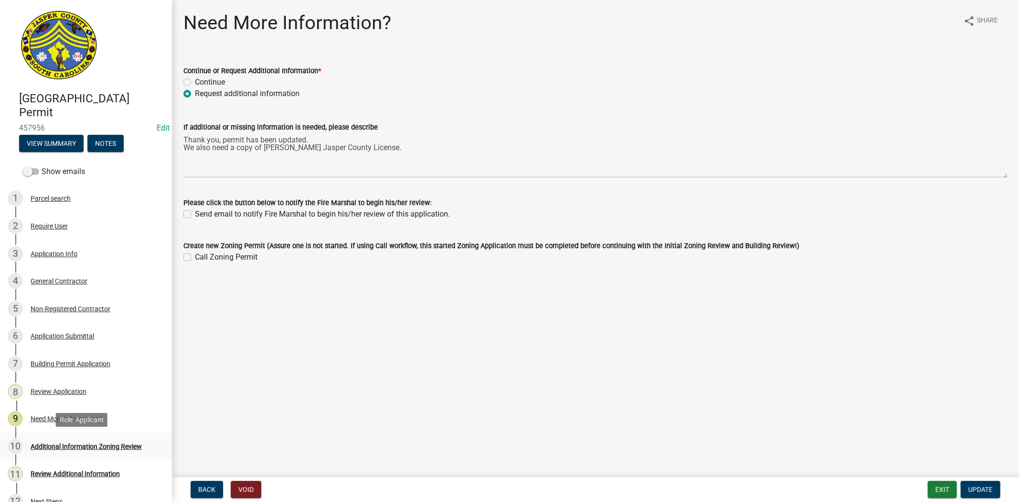
click at [102, 449] on div "Additional Information Zoning Review" at bounding box center [86, 446] width 111 height 7
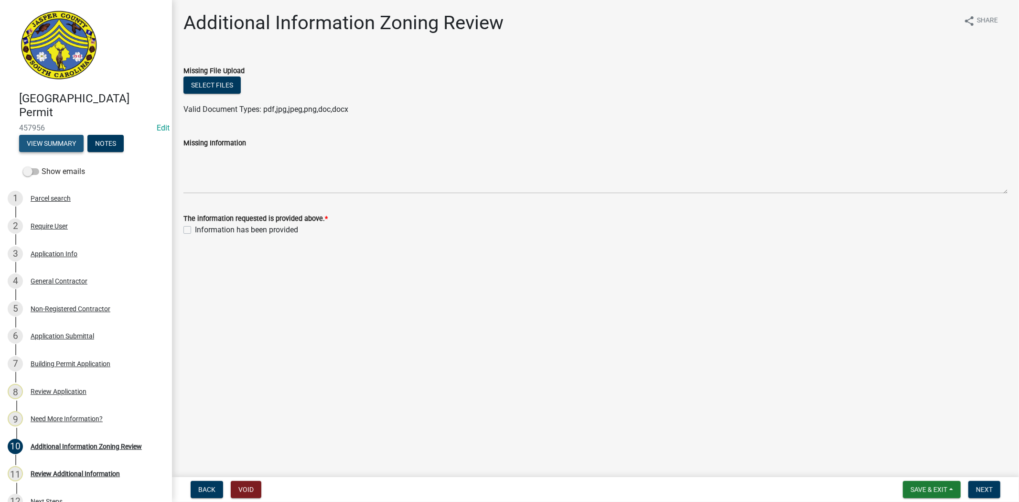
click at [41, 144] on button "View Summary" at bounding box center [51, 143] width 64 height 17
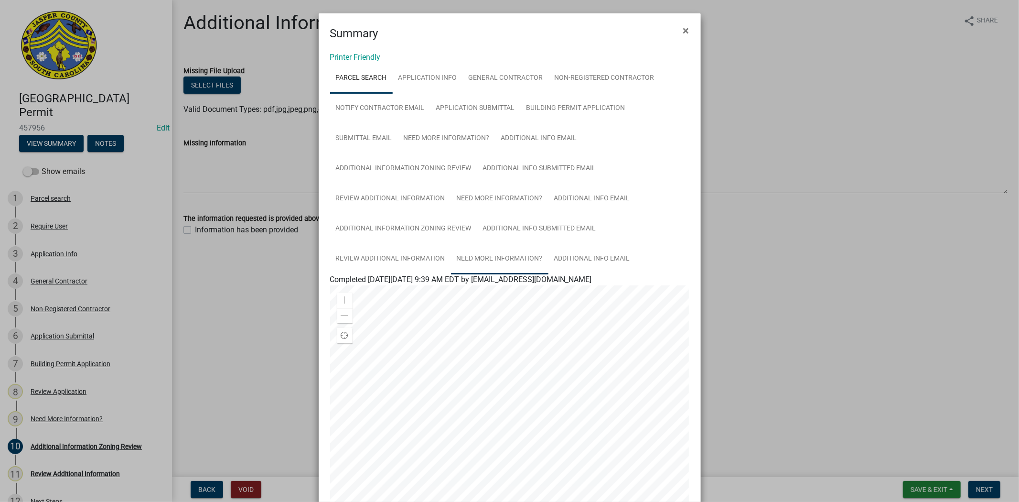
click at [489, 258] on link "Need More Information?" at bounding box center [499, 259] width 97 height 31
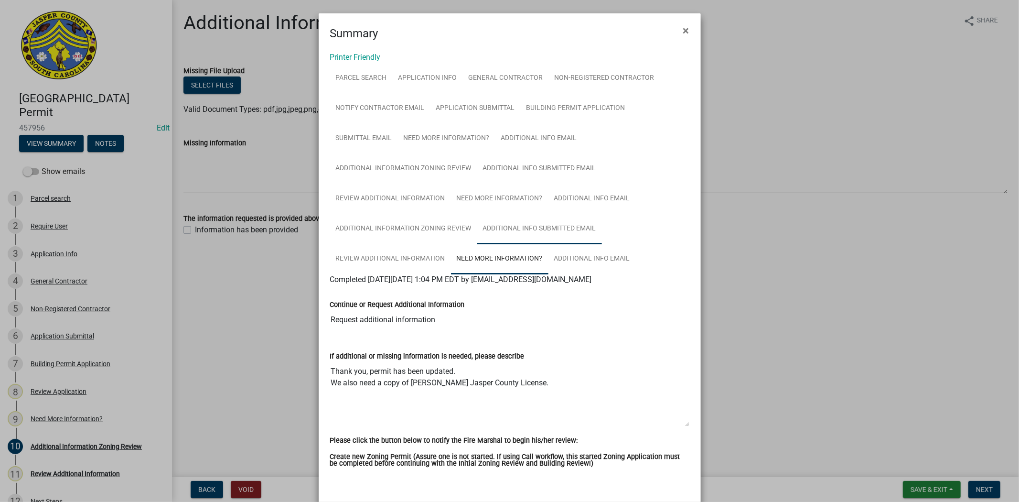
click at [495, 234] on link "Additional Info submitted Email" at bounding box center [539, 229] width 125 height 31
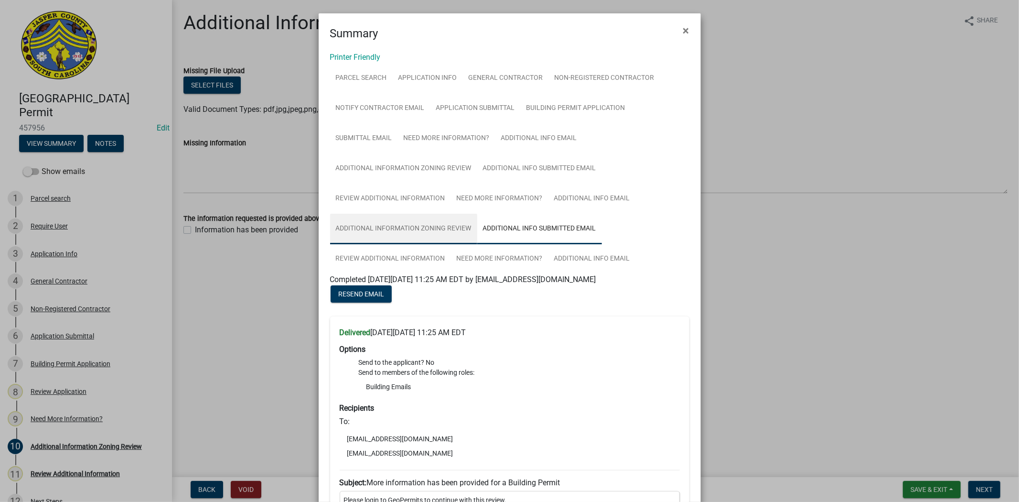
click at [442, 230] on link "Additional Information Zoning Review" at bounding box center [403, 229] width 147 height 31
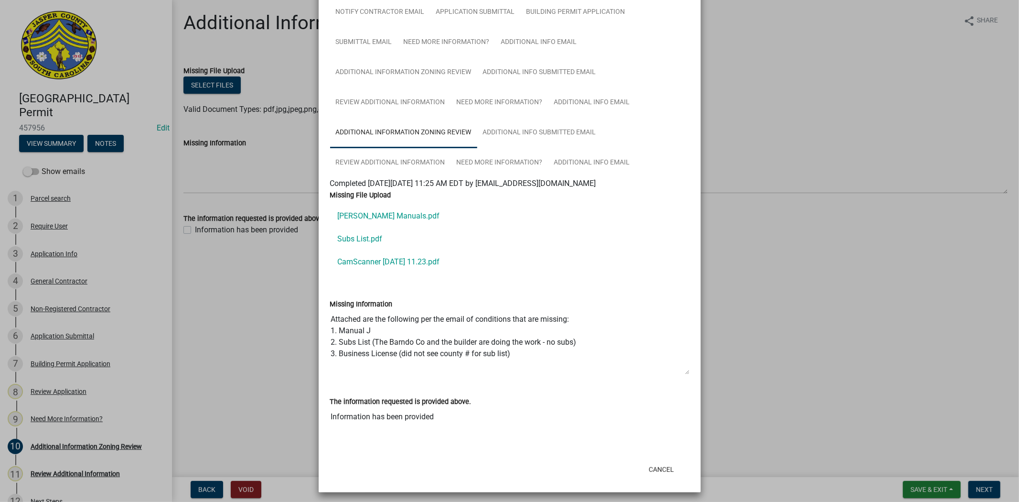
scroll to position [101, 0]
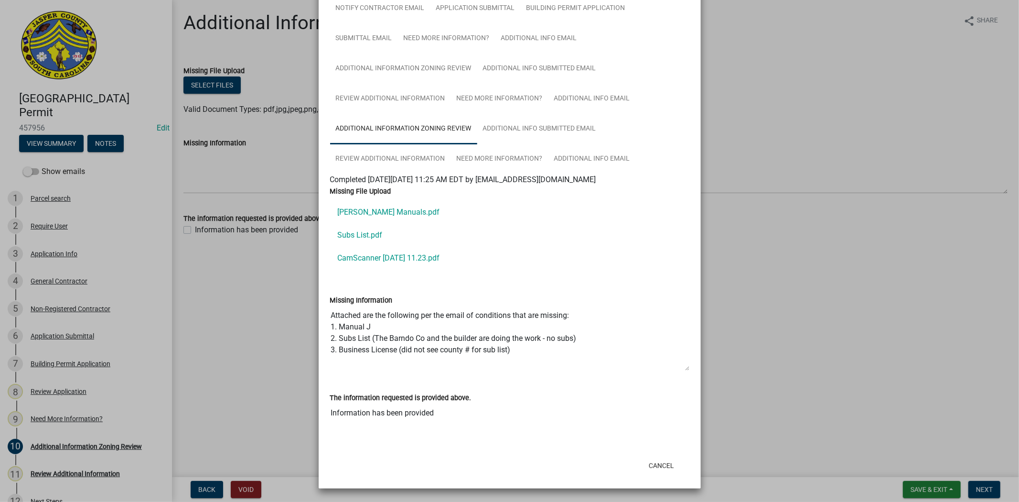
click at [82, 288] on ngb-modal-window "Summary × Printer Friendly Parcel search Application Info General Contractor No…" at bounding box center [509, 251] width 1019 height 502
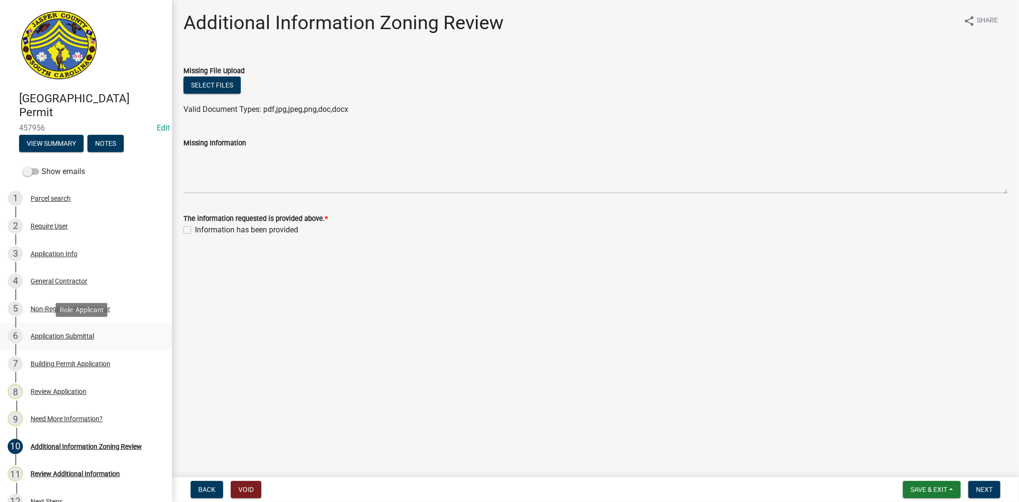
click at [55, 333] on div "Application Submittal" at bounding box center [63, 335] width 64 height 7
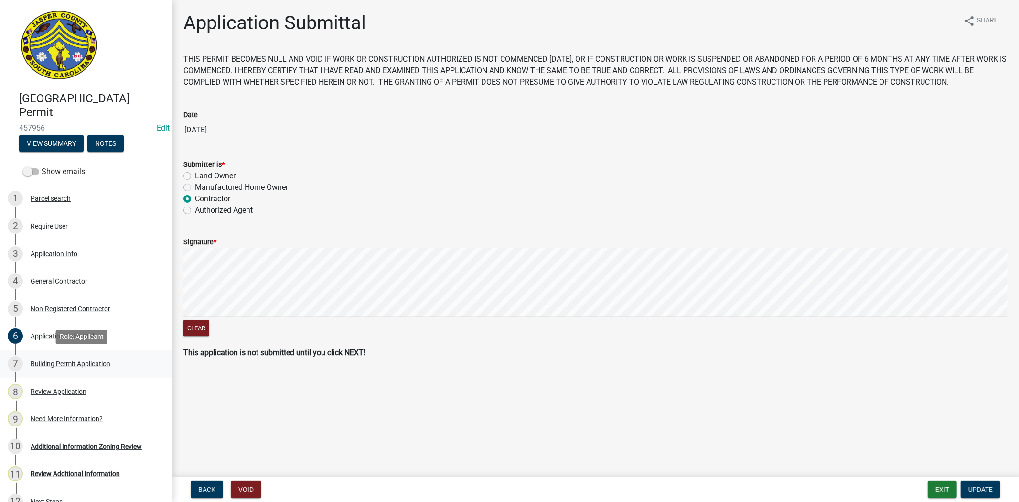
click at [52, 365] on div "Building Permit Application" at bounding box center [71, 363] width 80 height 7
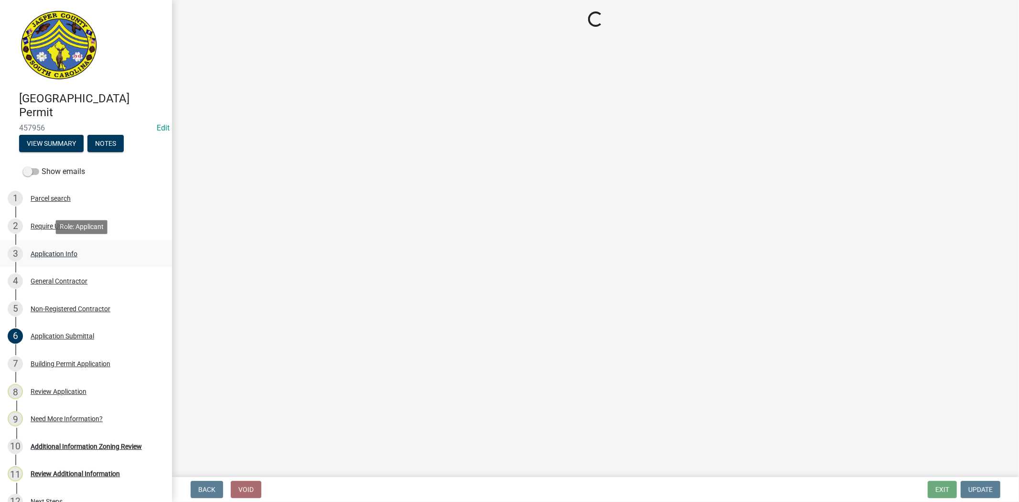
click at [62, 254] on div "Application Info" at bounding box center [54, 253] width 47 height 7
select select "42590599-3c97-479d-b3e9-fbeca9af4fb5"
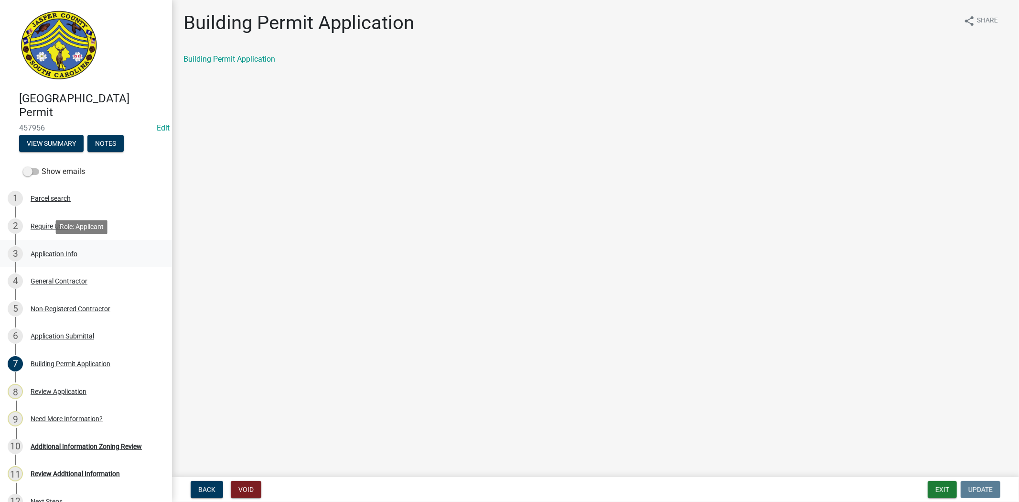
click at [63, 250] on div "Application Info" at bounding box center [54, 253] width 47 height 7
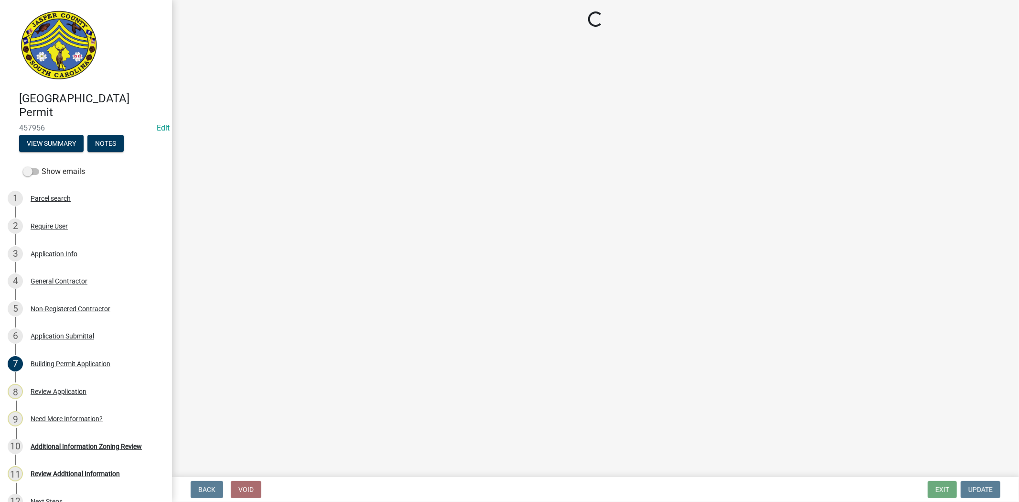
select select "42590599-3c97-479d-b3e9-fbeca9af4fb5"
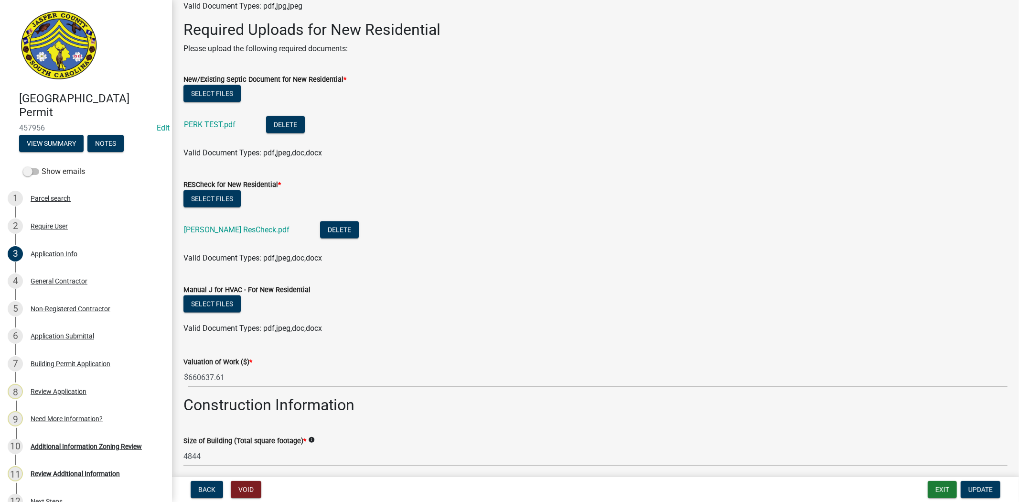
scroll to position [1380, 0]
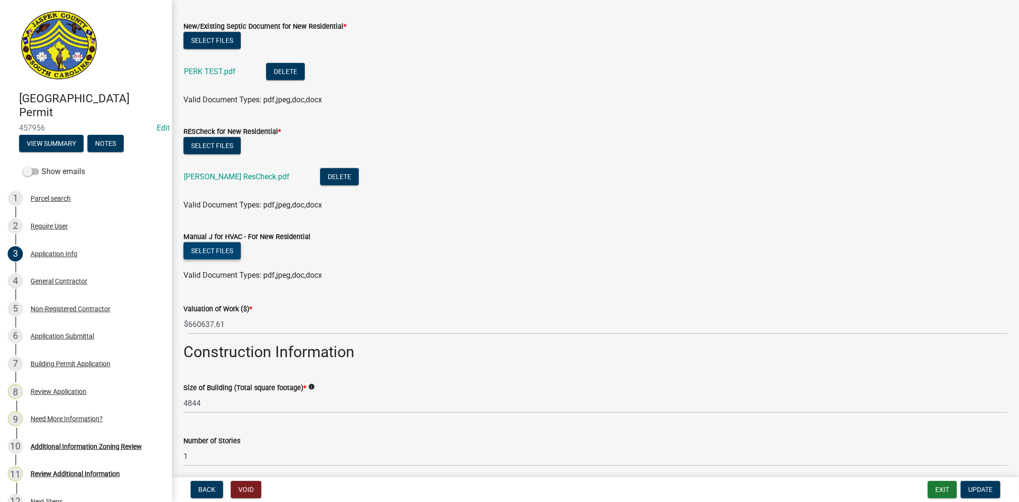
click at [222, 254] on button "Select files" at bounding box center [211, 250] width 57 height 17
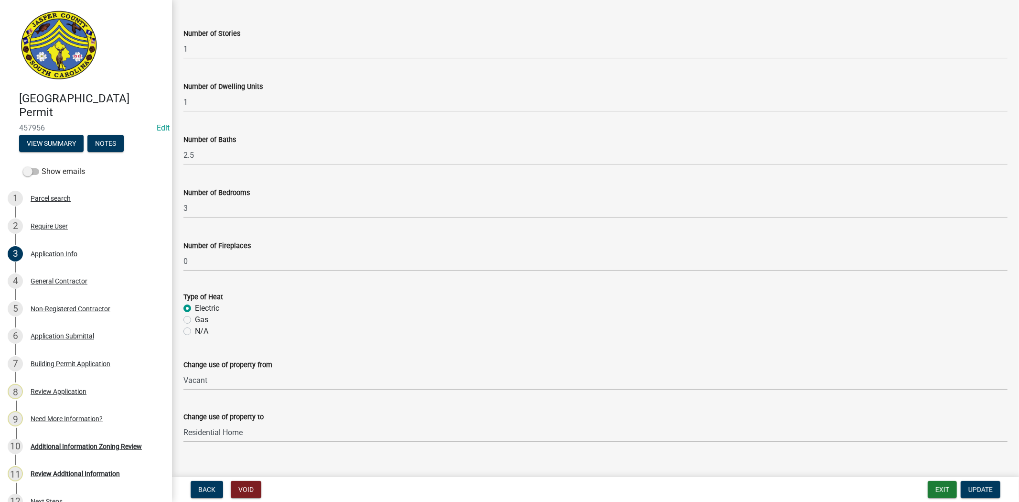
scroll to position [1835, 0]
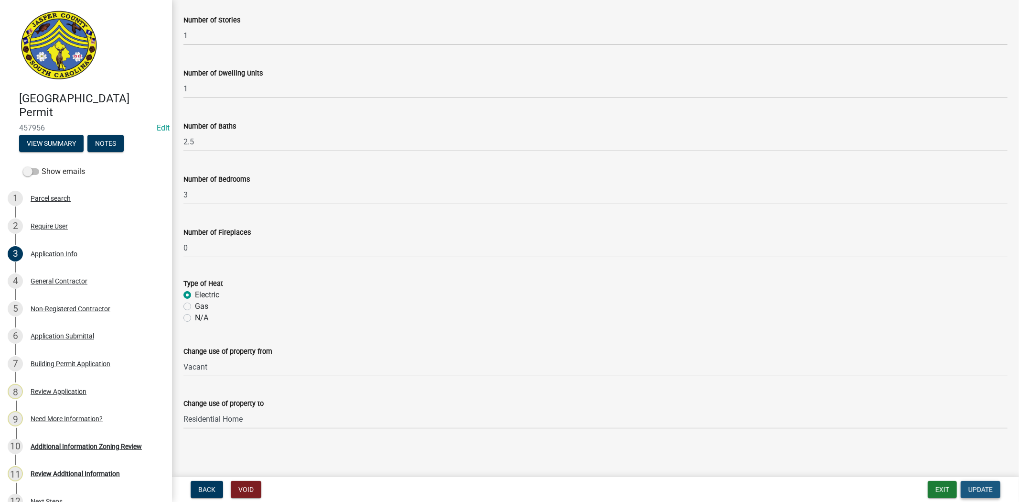
click at [972, 485] on span "Update" at bounding box center [980, 489] width 24 height 8
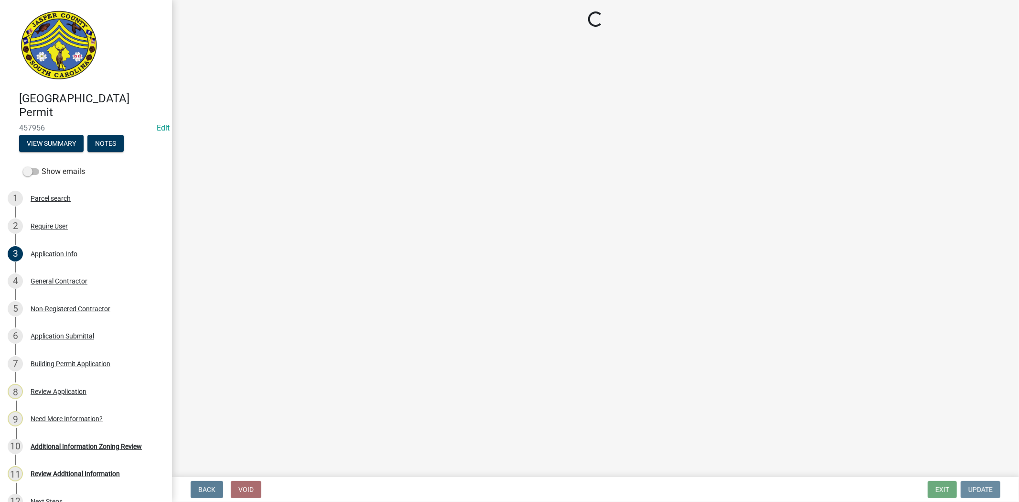
scroll to position [0, 0]
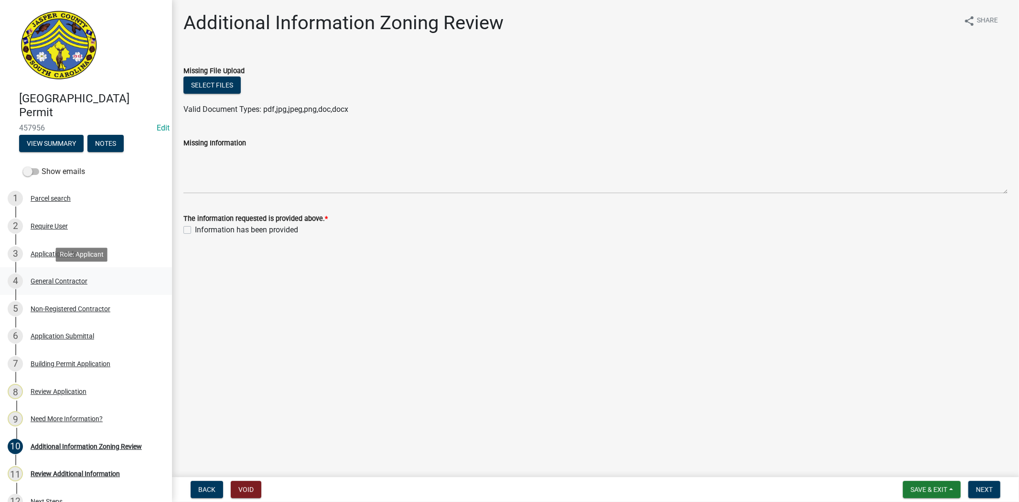
click at [56, 280] on div "General Contractor" at bounding box center [59, 281] width 57 height 7
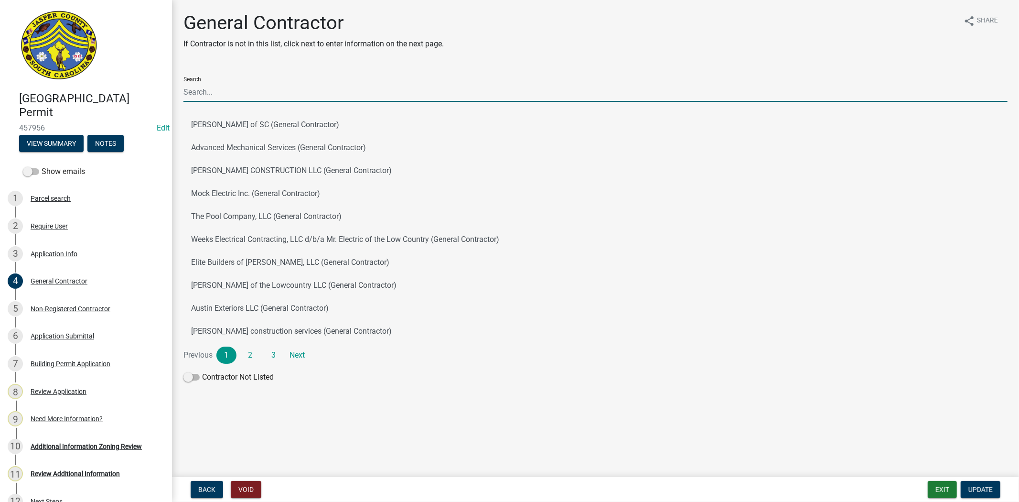
click at [191, 94] on input "Search" at bounding box center [595, 92] width 824 height 20
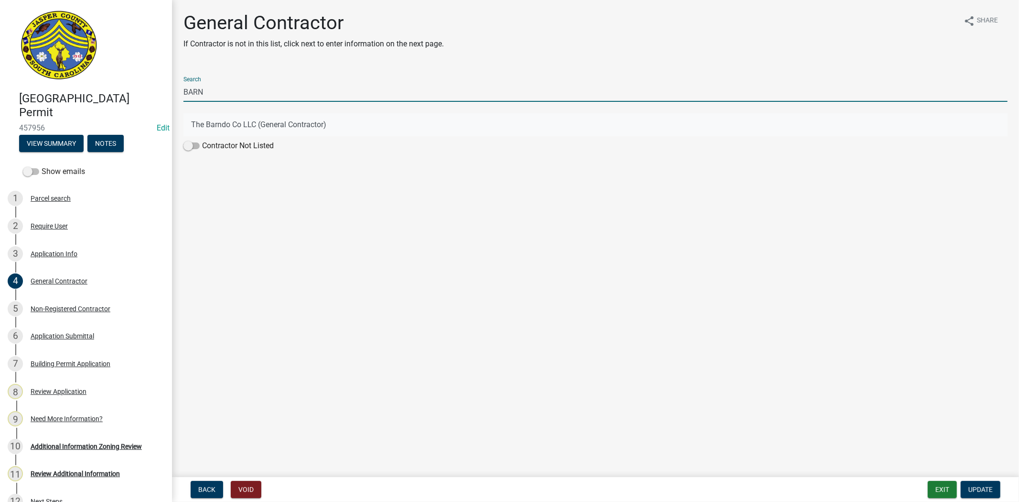
type input "BARN"
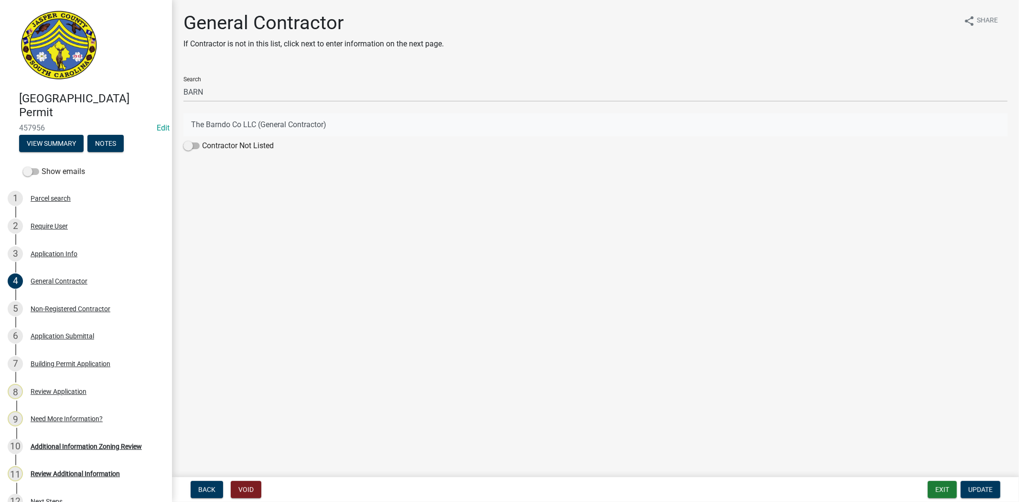
click at [225, 123] on button "The Barndo Co LLC (General Contractor)" at bounding box center [595, 124] width 824 height 23
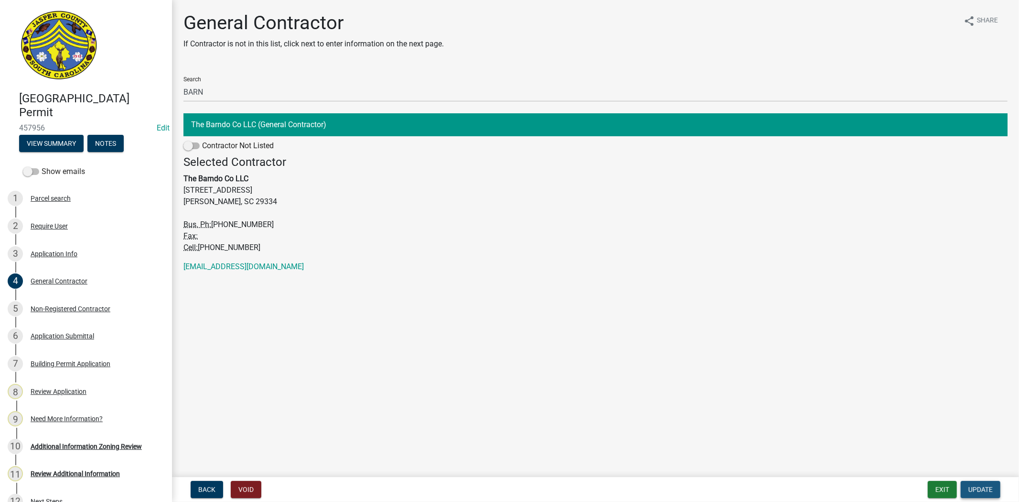
click at [979, 486] on span "Update" at bounding box center [980, 489] width 24 height 8
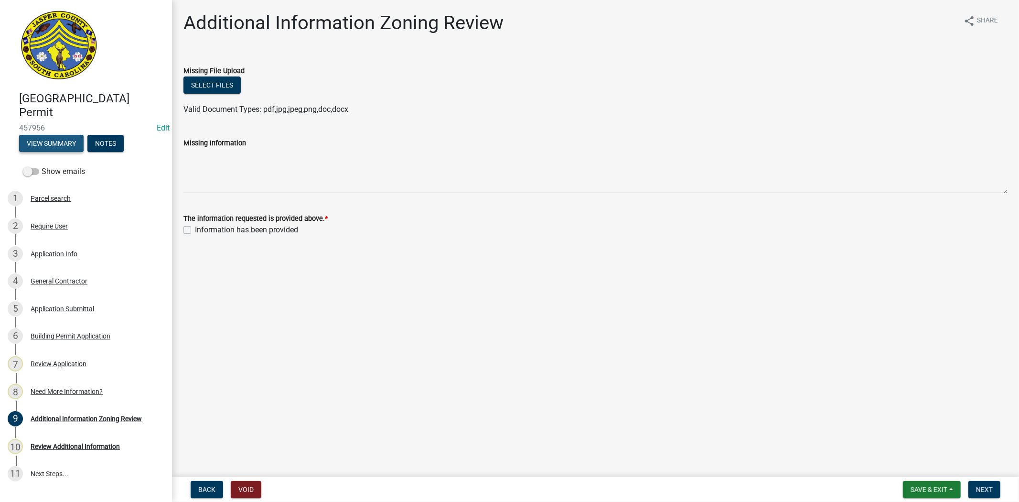
click at [32, 138] on button "View Summary" at bounding box center [51, 143] width 64 height 17
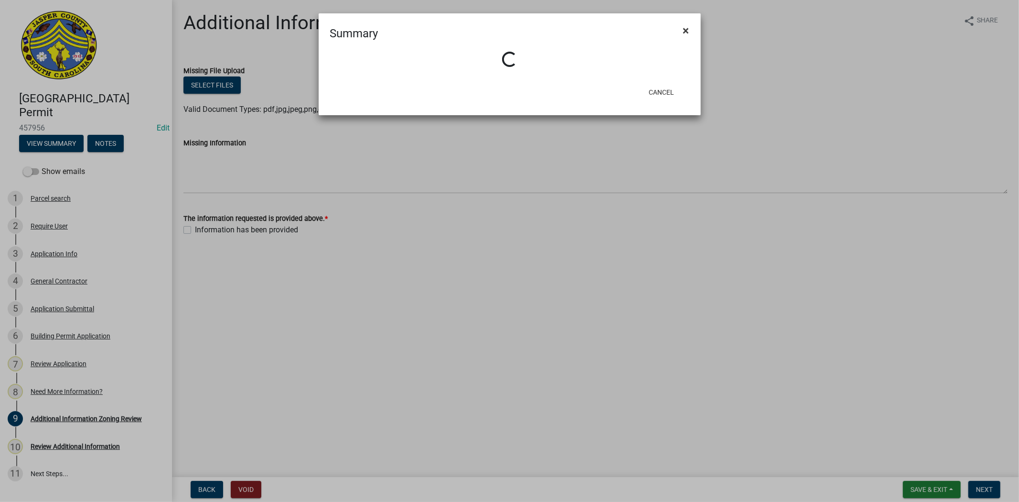
click at [686, 31] on span "×" at bounding box center [686, 30] width 6 height 13
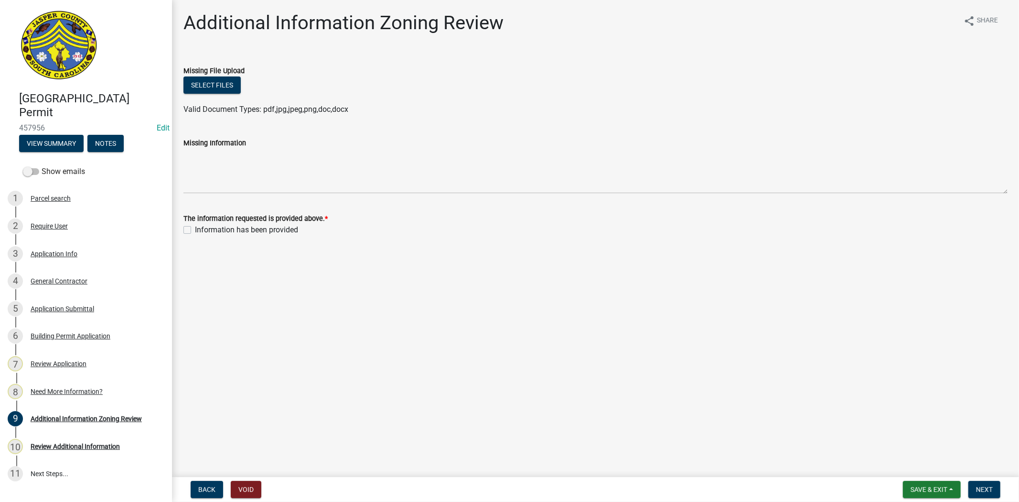
click at [60, 278] on div "General Contractor" at bounding box center [59, 281] width 57 height 7
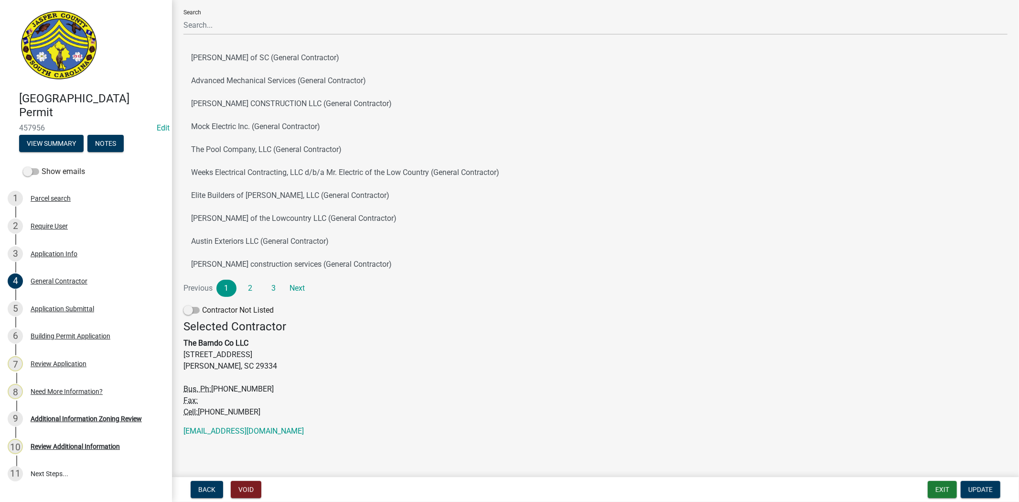
scroll to position [67, 0]
click at [56, 252] on div "Application Info" at bounding box center [54, 253] width 47 height 7
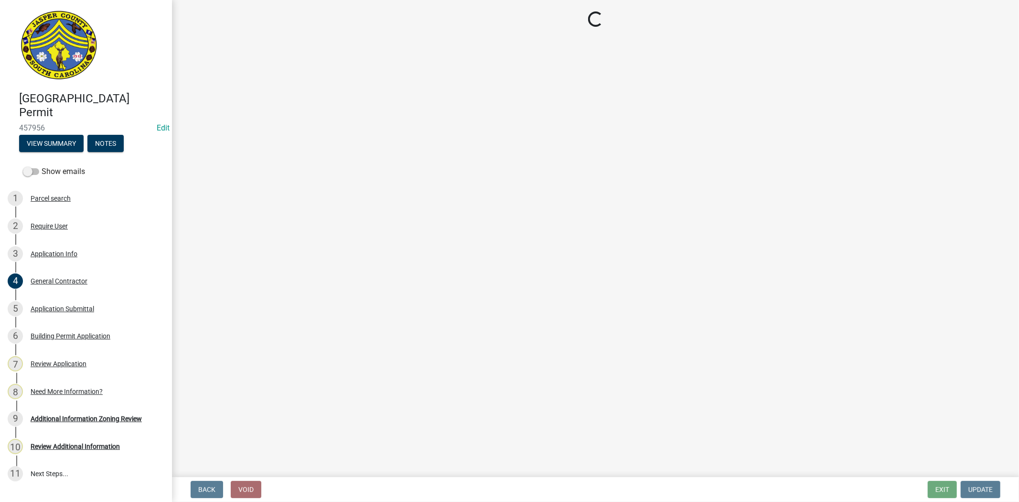
select select "42590599-3c97-479d-b3e9-fbeca9af4fb5"
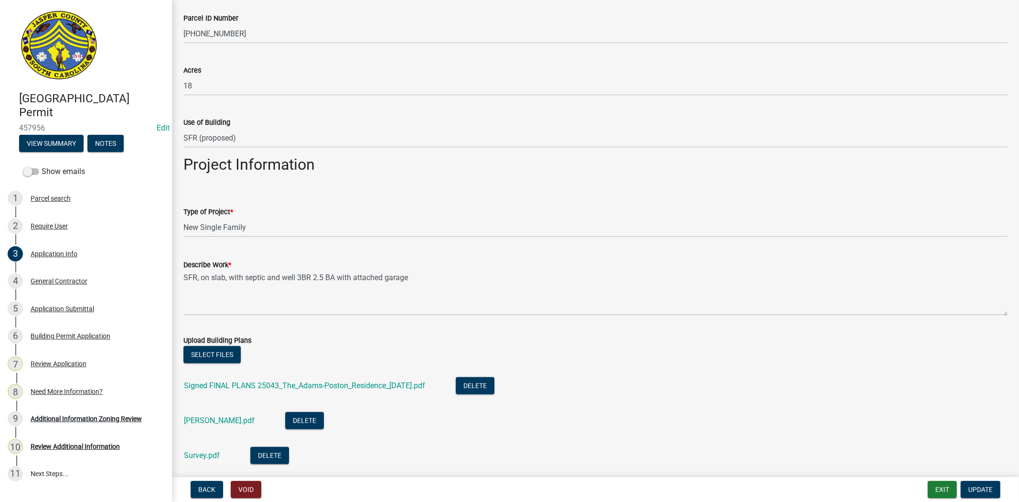
scroll to position [955, 0]
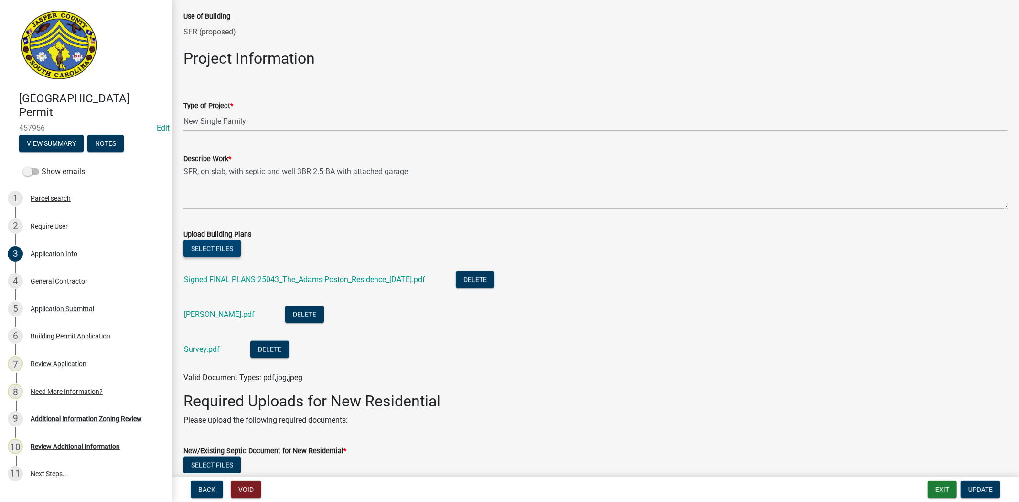
click at [215, 246] on button "Select files" at bounding box center [211, 248] width 57 height 17
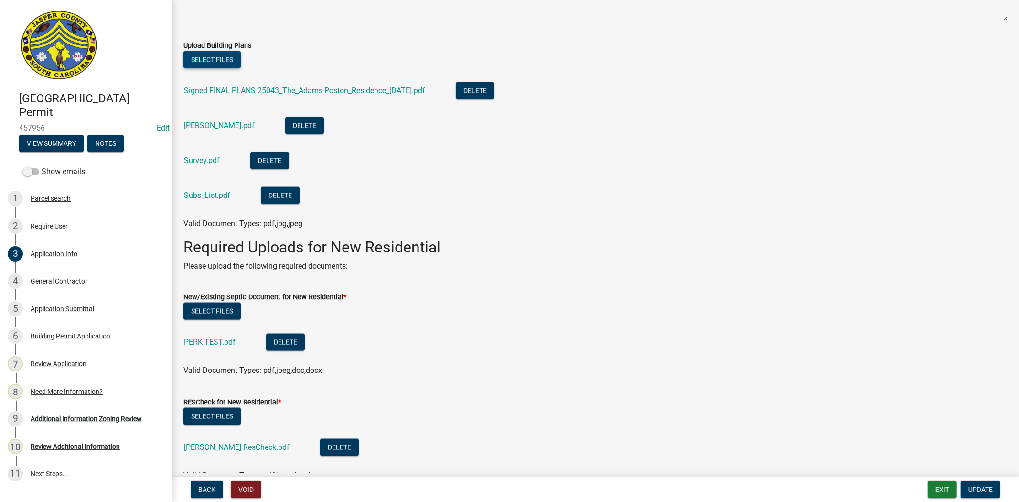
scroll to position [1168, 0]
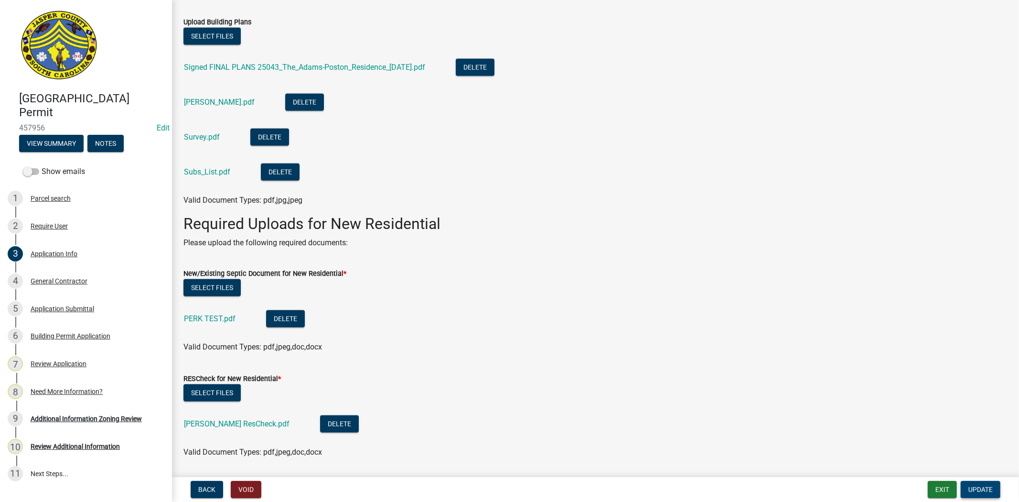
click at [980, 486] on span "Update" at bounding box center [980, 489] width 24 height 8
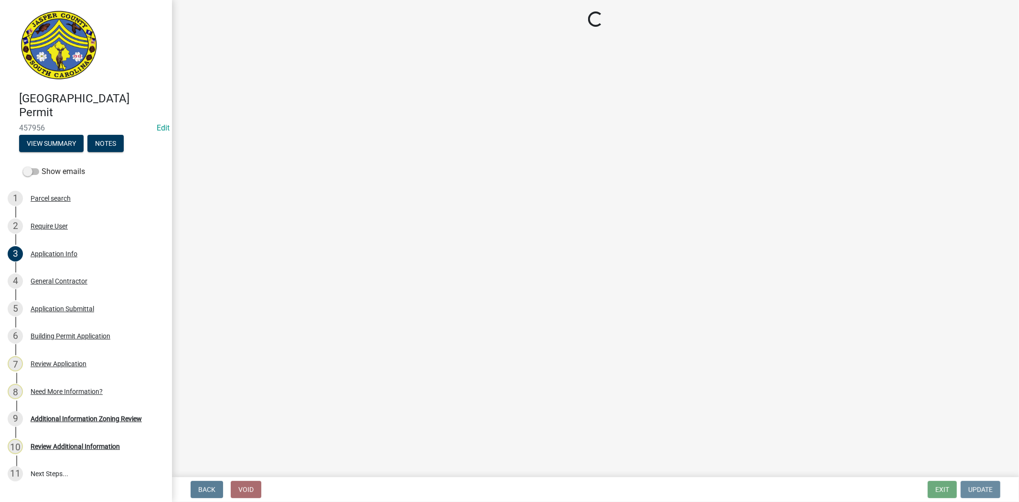
scroll to position [0, 0]
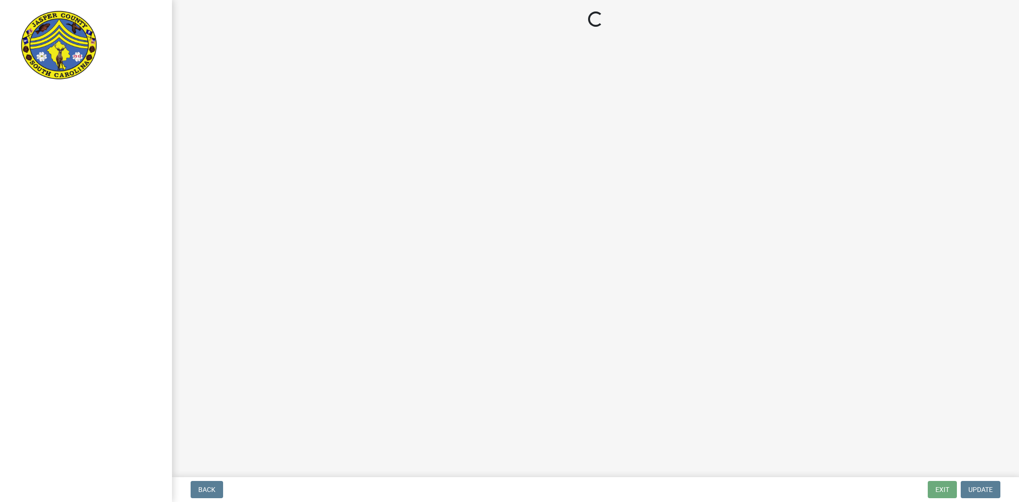
select select "61611ad6-14f2-499c-805c-58607f11e2fc"
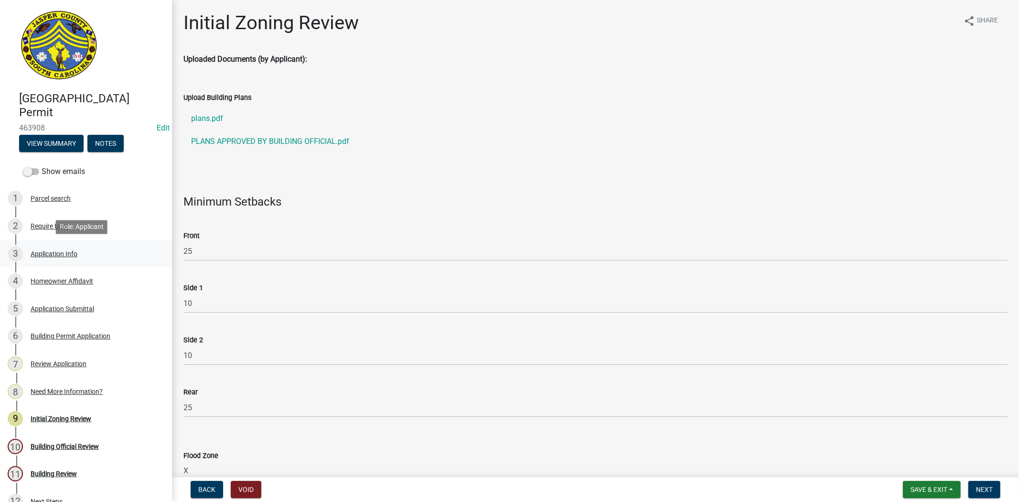
click at [56, 258] on div "3 Application Info" at bounding box center [82, 253] width 149 height 15
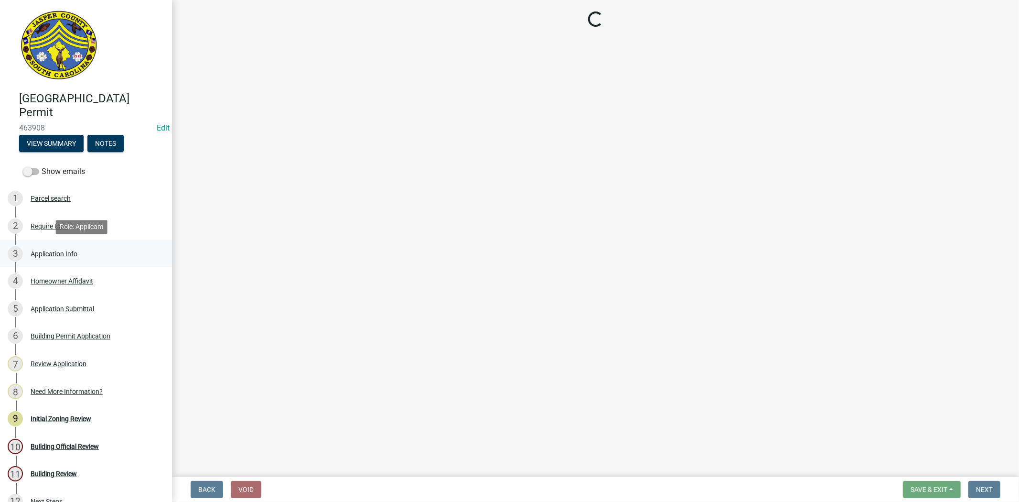
select select "f53fa719-3ff7-48d2-9eb7-3bbc18bb9995"
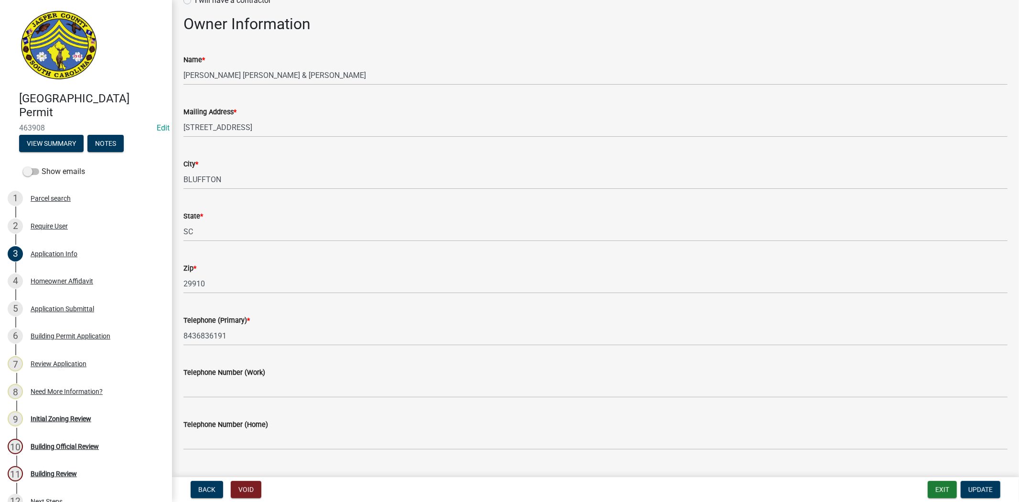
scroll to position [212, 0]
